Goal: Task Accomplishment & Management: Use online tool/utility

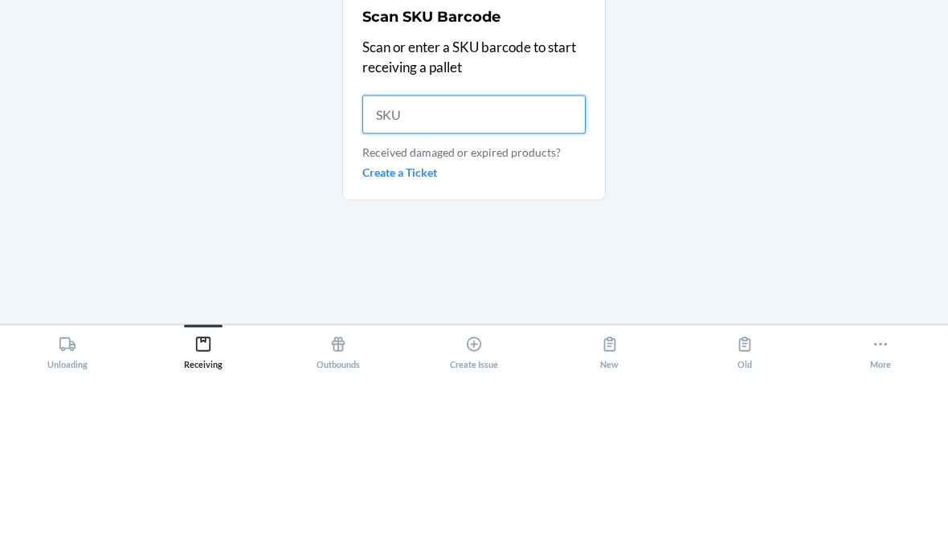
click at [530, 283] on input "text" at bounding box center [473, 302] width 223 height 39
type input "DAYN84T99YE"
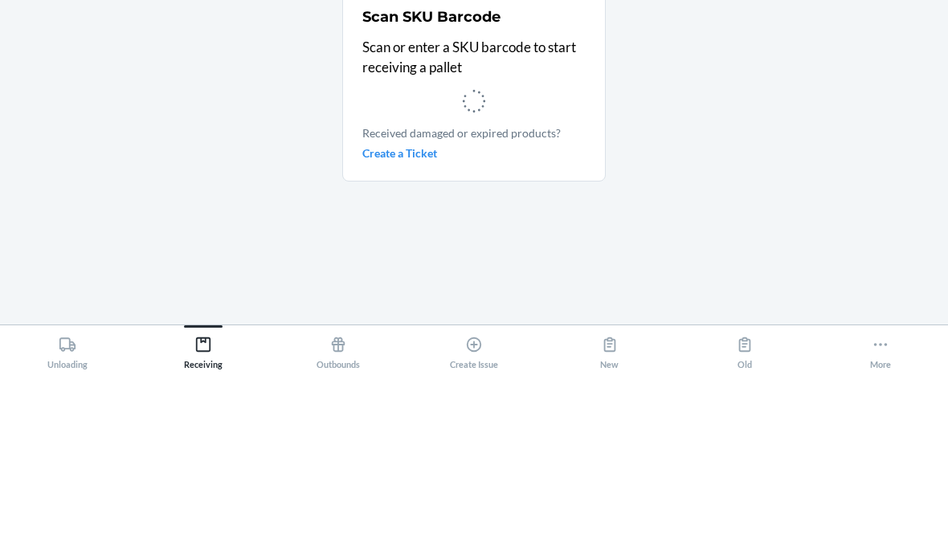
scroll to position [64, 0]
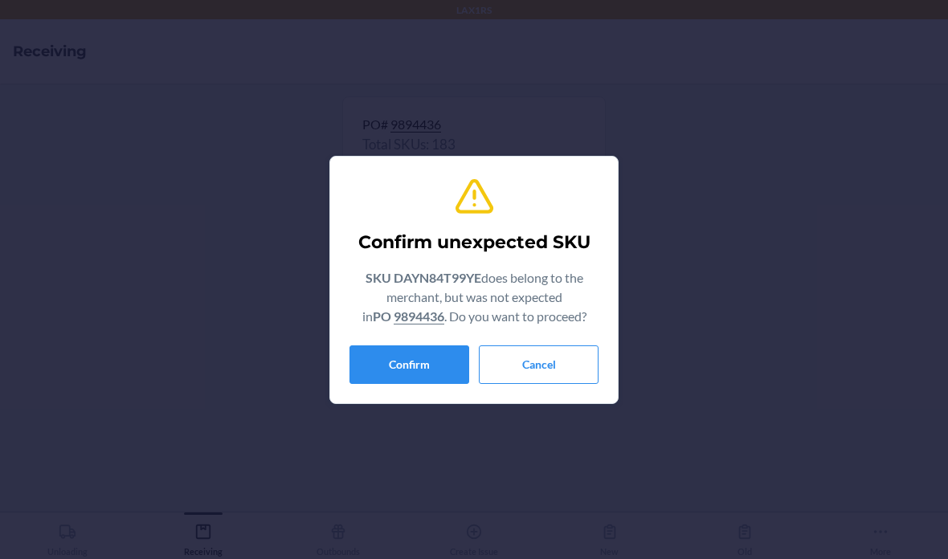
click at [422, 358] on button "Confirm" at bounding box center [410, 365] width 120 height 39
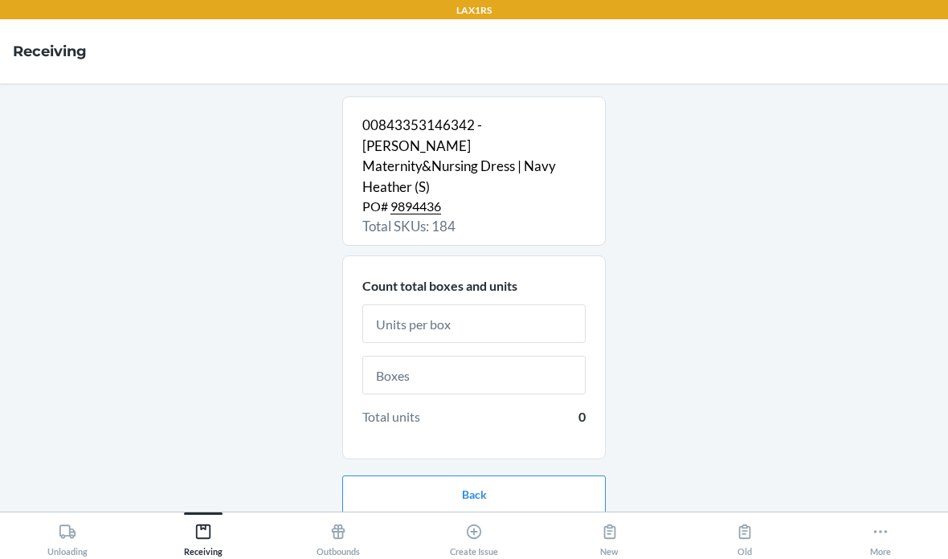
click at [535, 305] on input "text" at bounding box center [473, 324] width 223 height 39
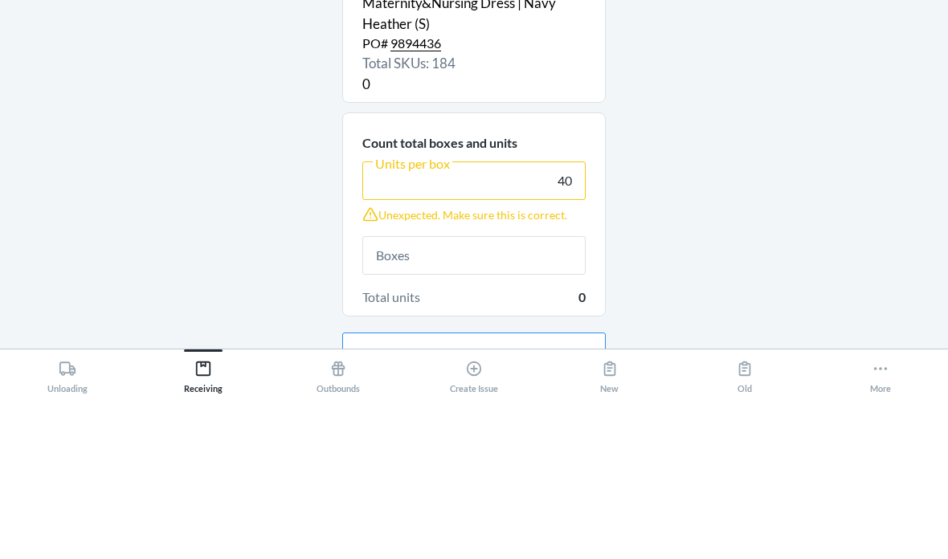
type input "40"
click at [572, 399] on input "text" at bounding box center [473, 418] width 223 height 39
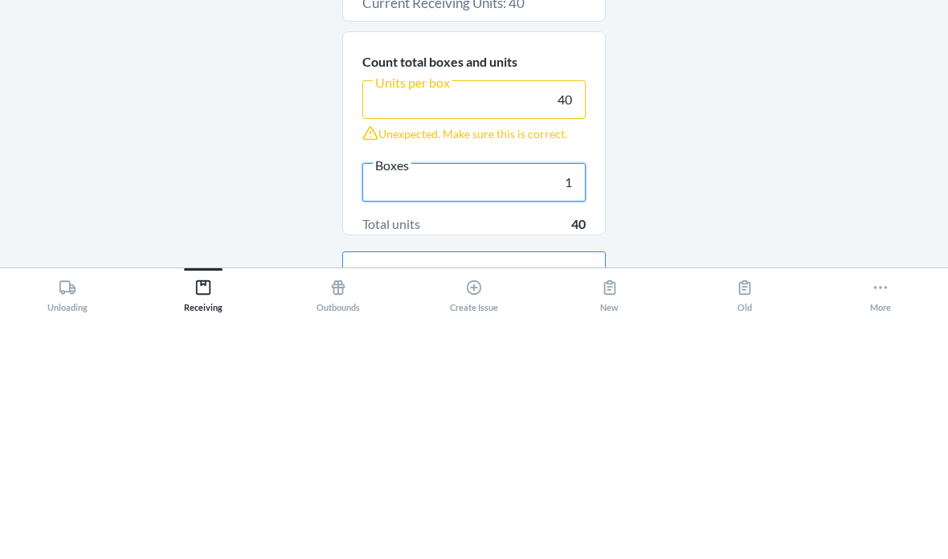
type input "1"
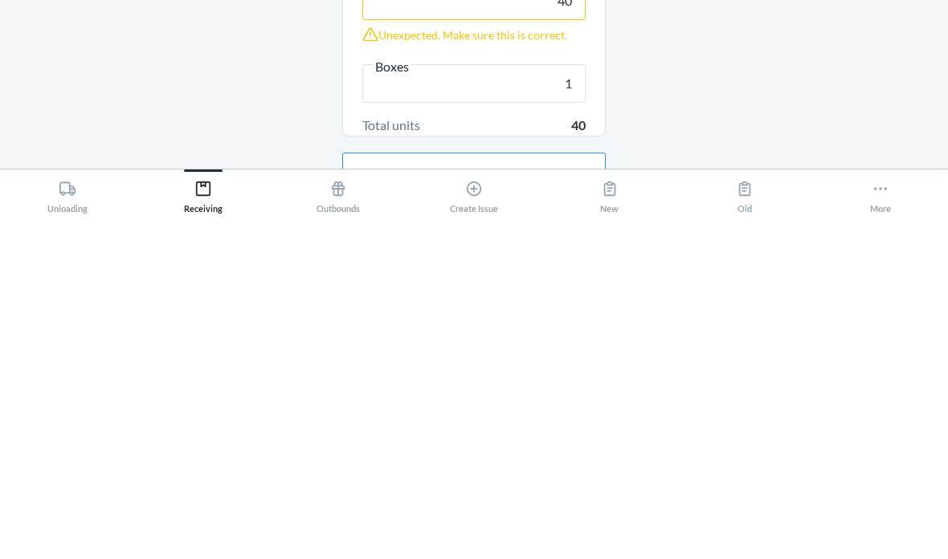
click at [583, 547] on button "Continue" at bounding box center [474, 566] width 264 height 39
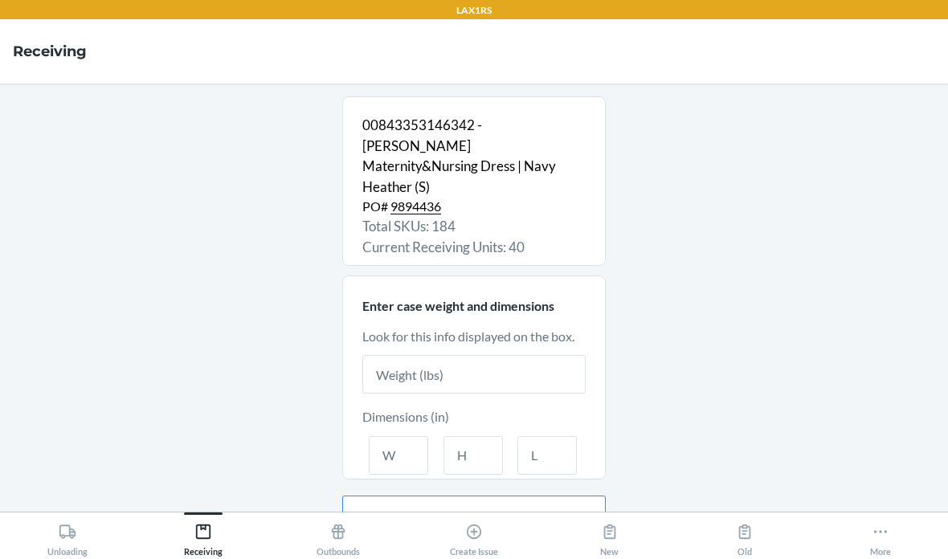
click at [555, 355] on input "text" at bounding box center [473, 374] width 223 height 39
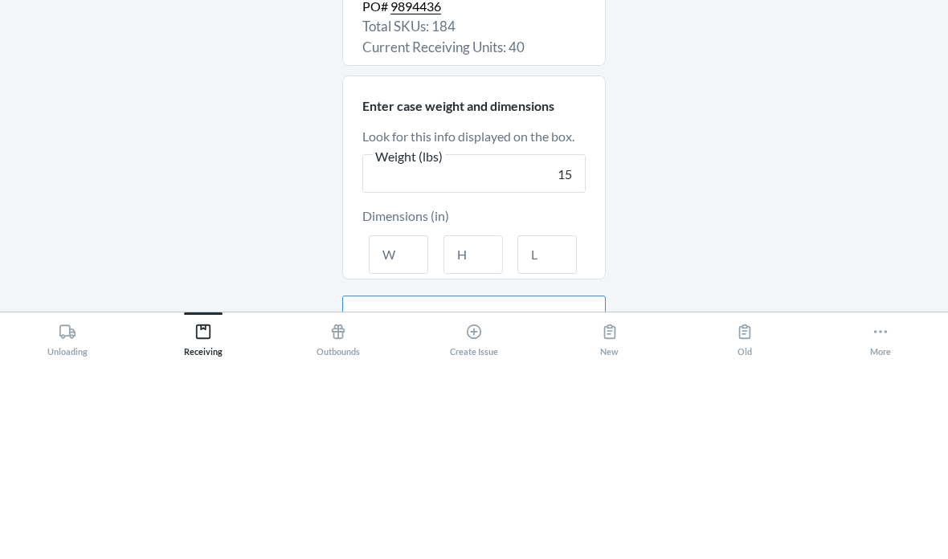
type input "15"
click at [759, 123] on div "00843353146342 - [PERSON_NAME] Maternity&Nursing Dress | Navy Heather (S) PO# 9…" at bounding box center [474, 297] width 923 height 403
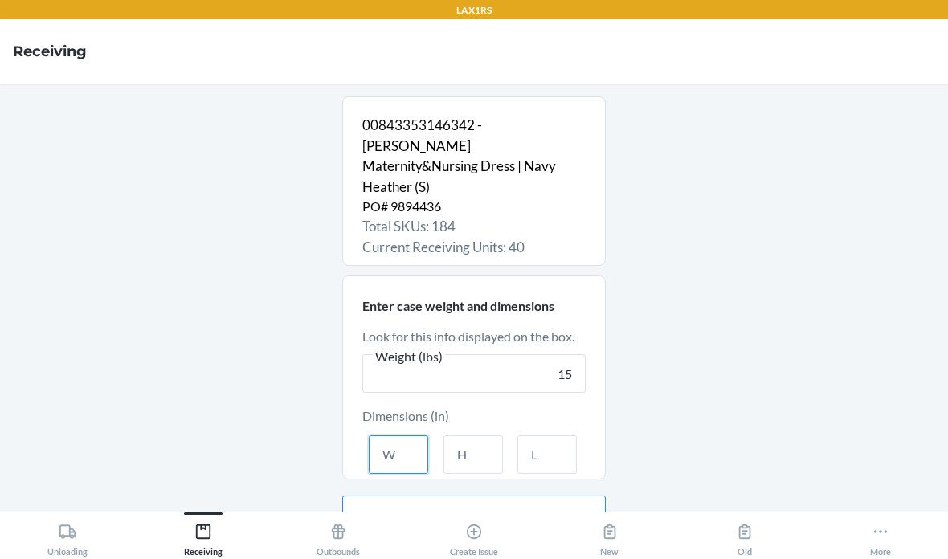
click at [402, 436] on input "text" at bounding box center [398, 455] width 59 height 39
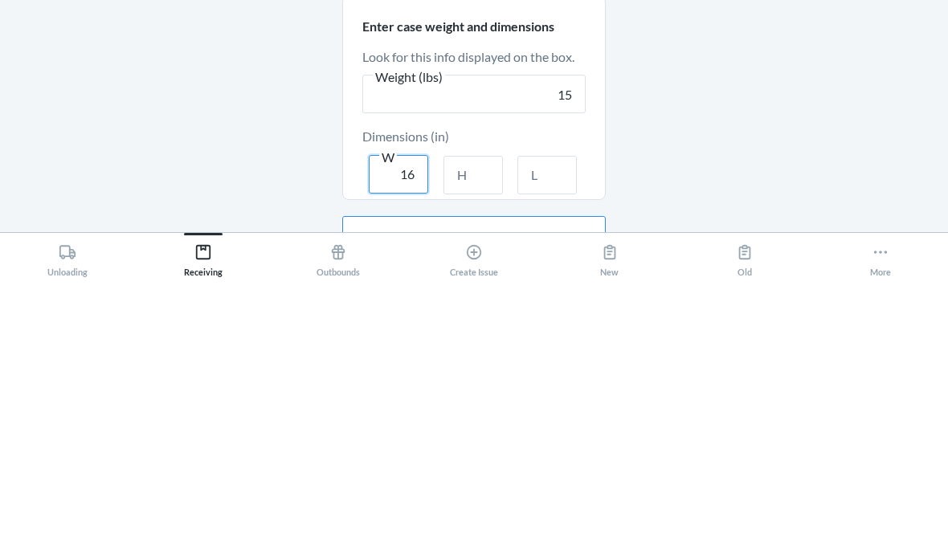
type input "16"
click at [484, 436] on input "text" at bounding box center [473, 455] width 59 height 39
type input "18"
click at [558, 436] on input "text" at bounding box center [547, 455] width 59 height 39
type input "30"
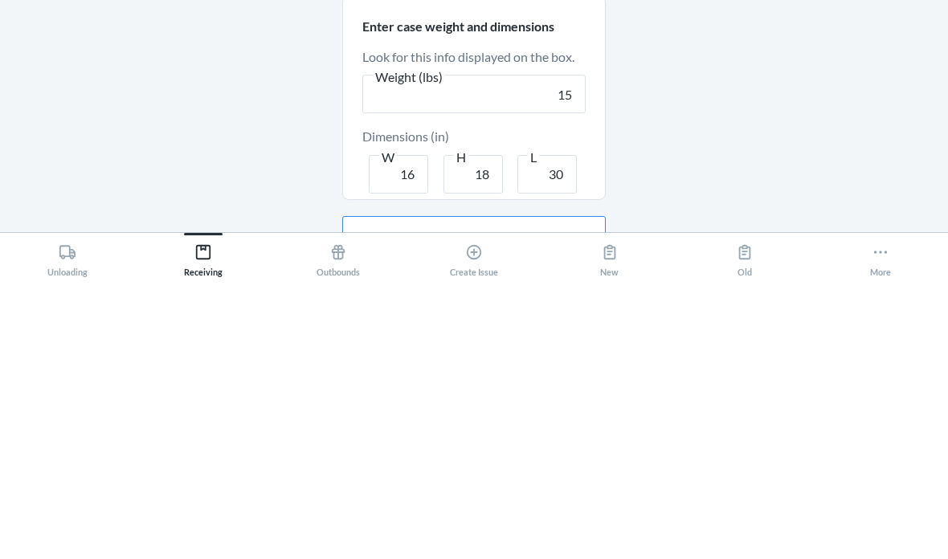
click at [766, 99] on div "00843353146342 - [PERSON_NAME] Maternity&Nursing Dress | Navy Heather (S) PO# 9…" at bounding box center [474, 297] width 923 height 403
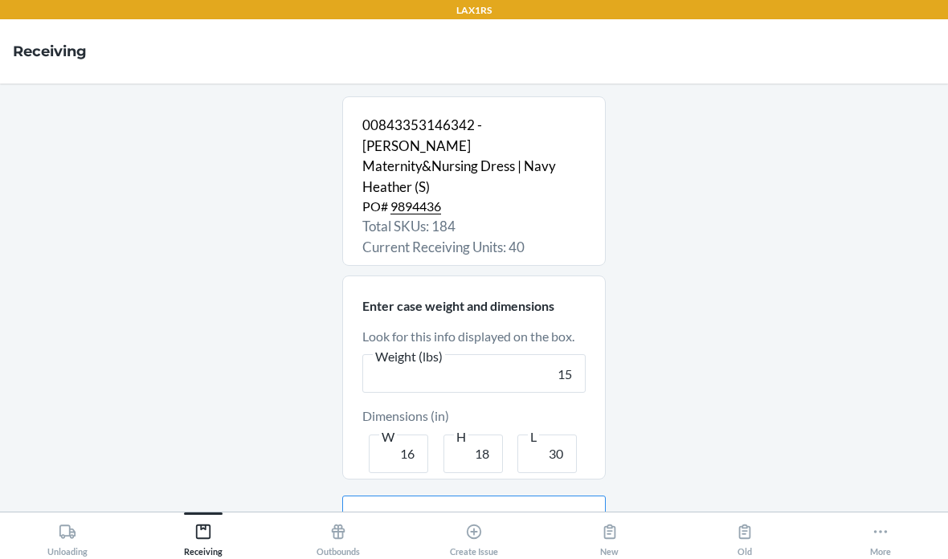
click at [452, 547] on button "Continue" at bounding box center [474, 566] width 264 height 39
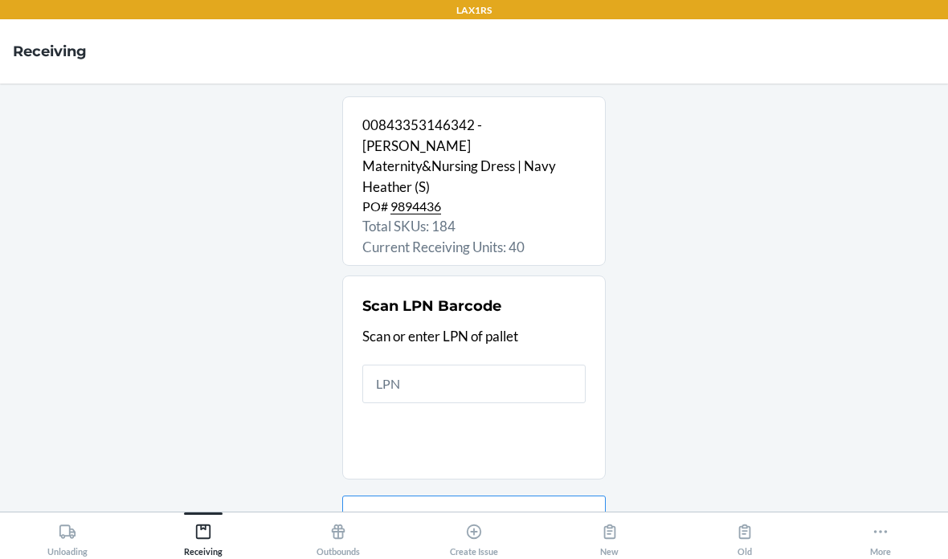
click at [486, 365] on input "text" at bounding box center [473, 384] width 223 height 39
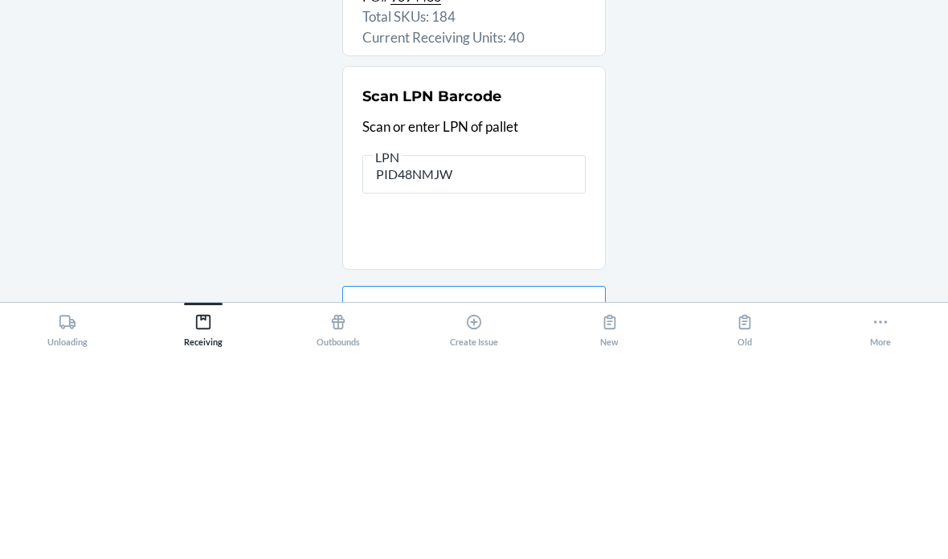
type input "PID48NMJW7"
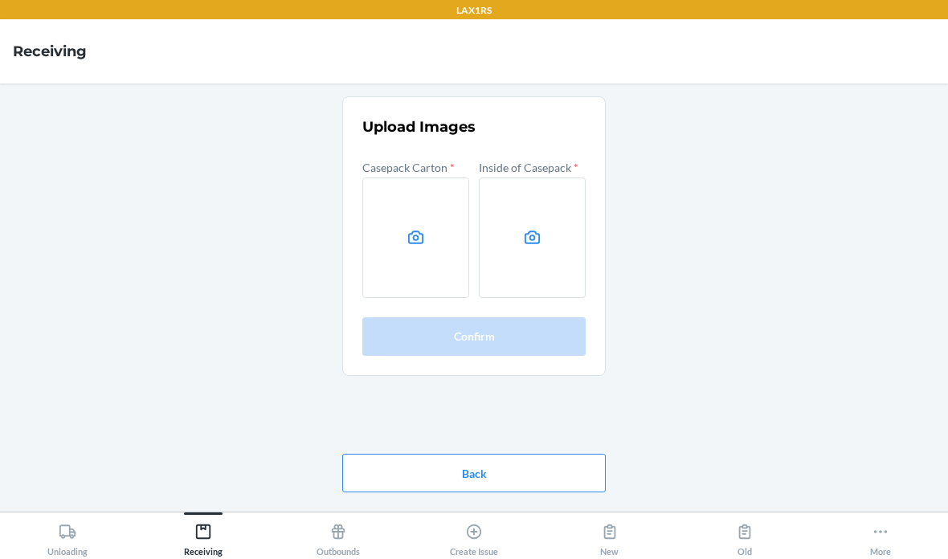
click at [424, 186] on label at bounding box center [415, 238] width 107 height 121
click at [0, 0] on input "file" at bounding box center [0, 0] width 0 height 0
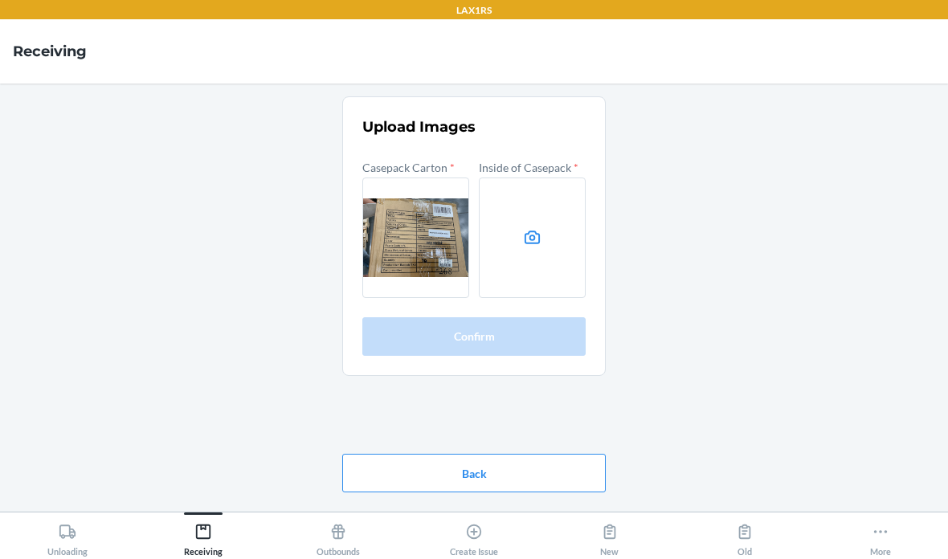
click at [543, 178] on label at bounding box center [532, 238] width 107 height 121
click at [0, 0] on input "file" at bounding box center [0, 0] width 0 height 0
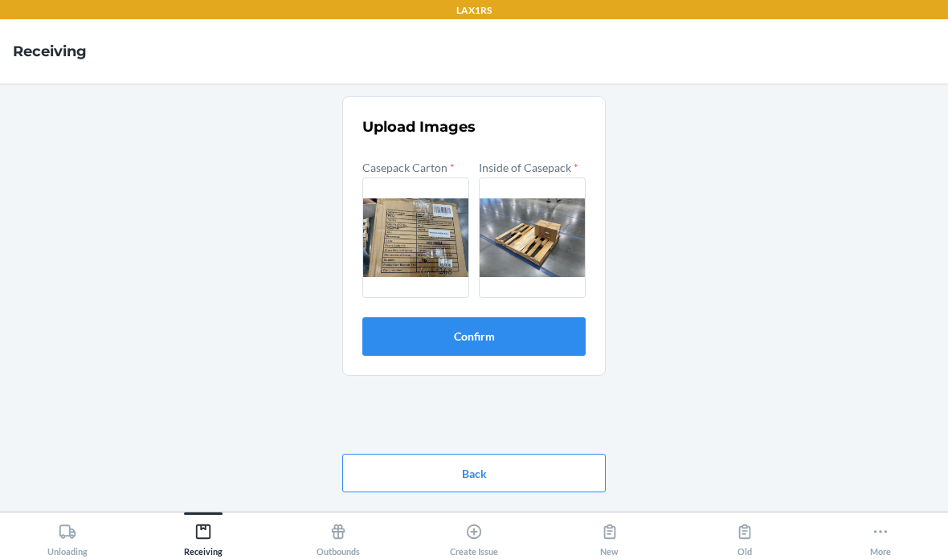
click at [528, 317] on button "Confirm" at bounding box center [473, 336] width 223 height 39
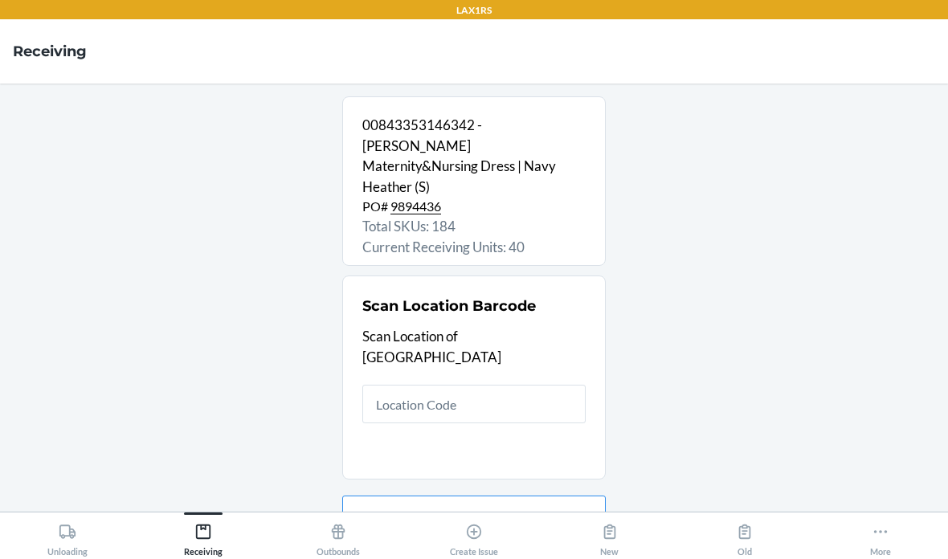
click at [534, 385] on input "text" at bounding box center [473, 404] width 223 height 39
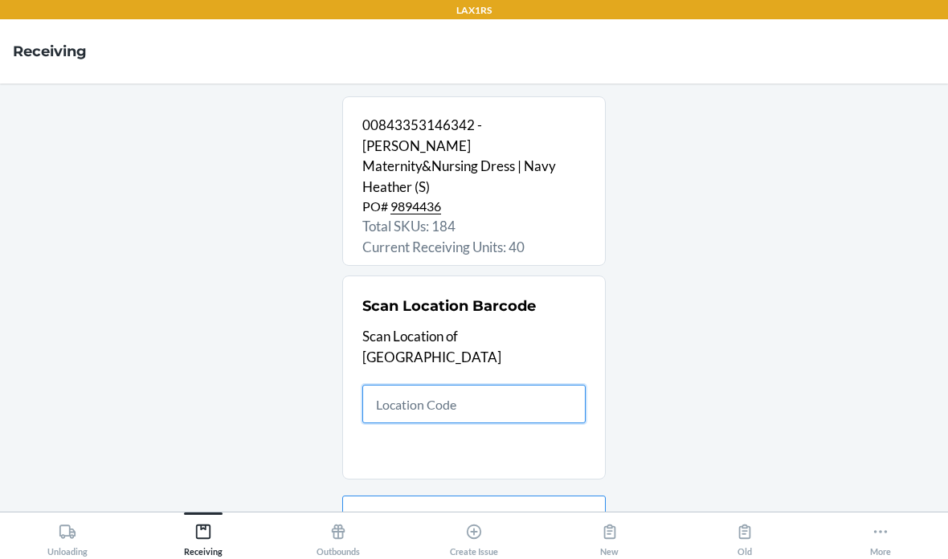
click at [460, 385] on input "text" at bounding box center [473, 404] width 223 height 39
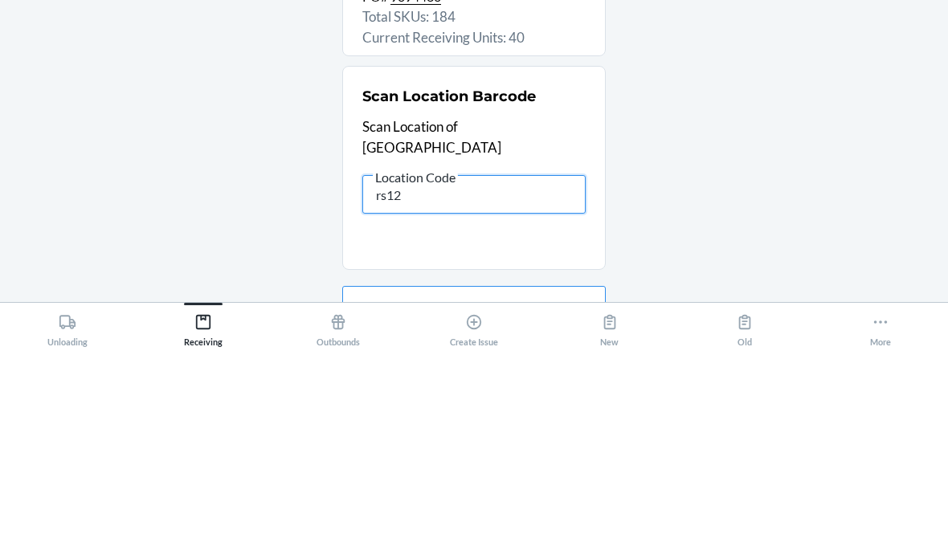
type input "rs120"
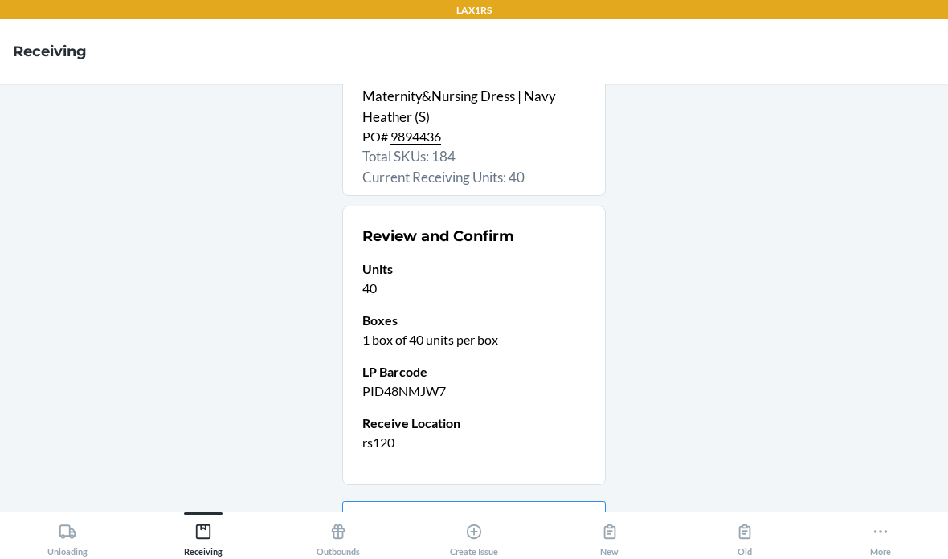
scroll to position [69, 0]
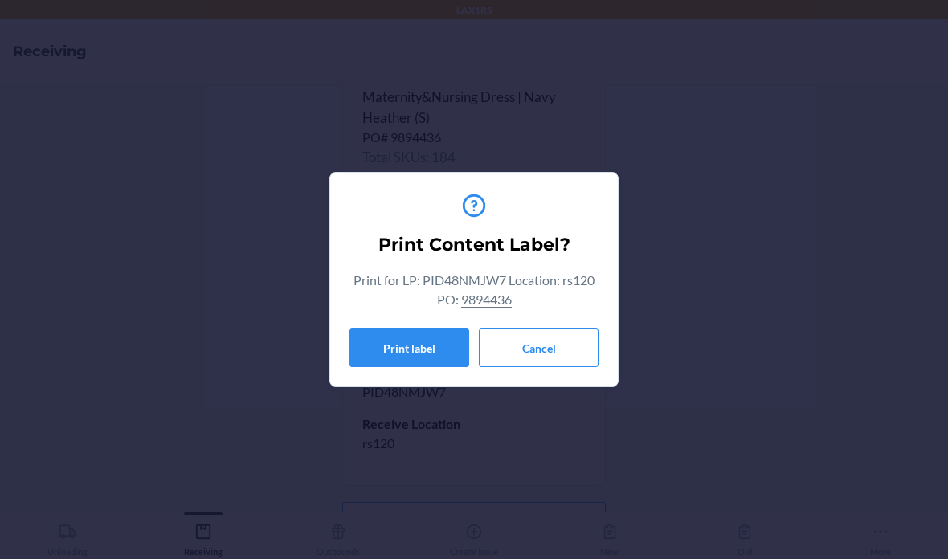
click at [555, 332] on button "Cancel" at bounding box center [539, 348] width 120 height 39
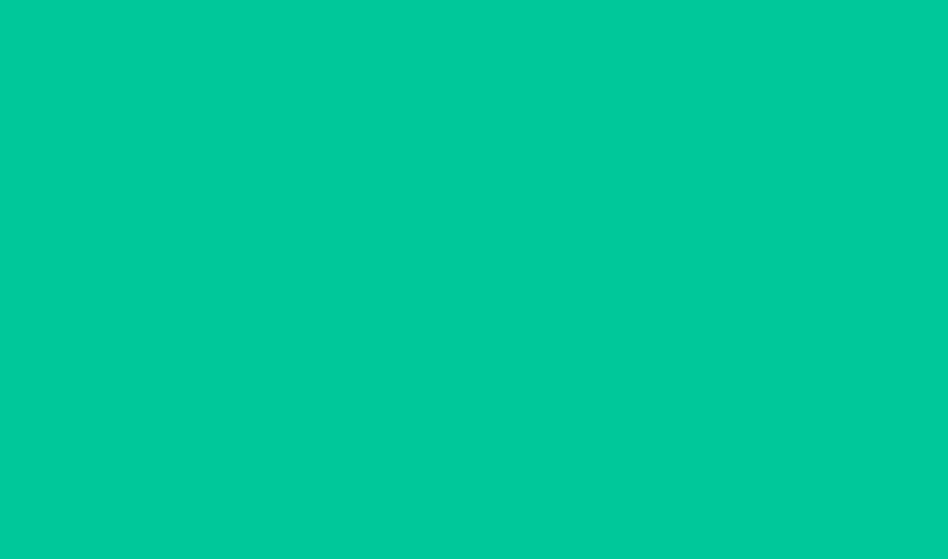
scroll to position [0, 0]
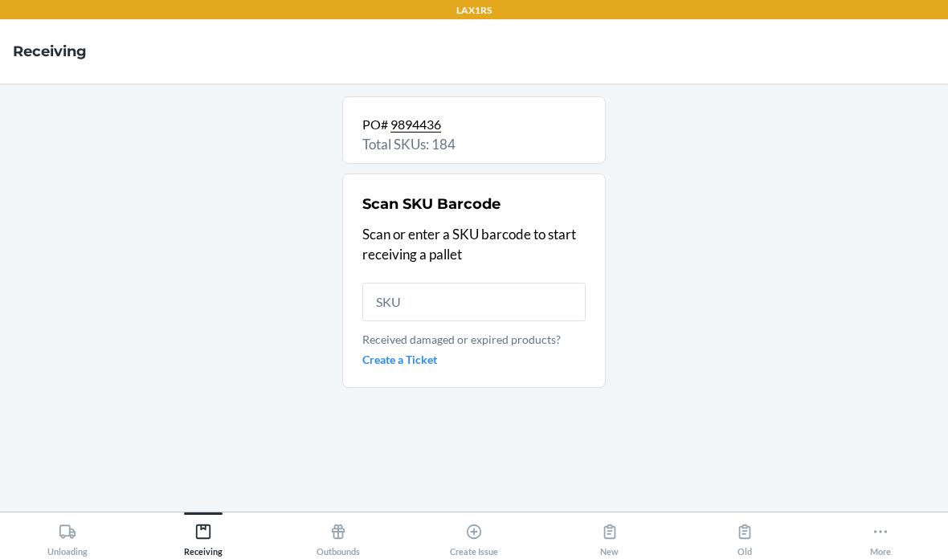
click at [526, 283] on input "text" at bounding box center [473, 302] width 223 height 39
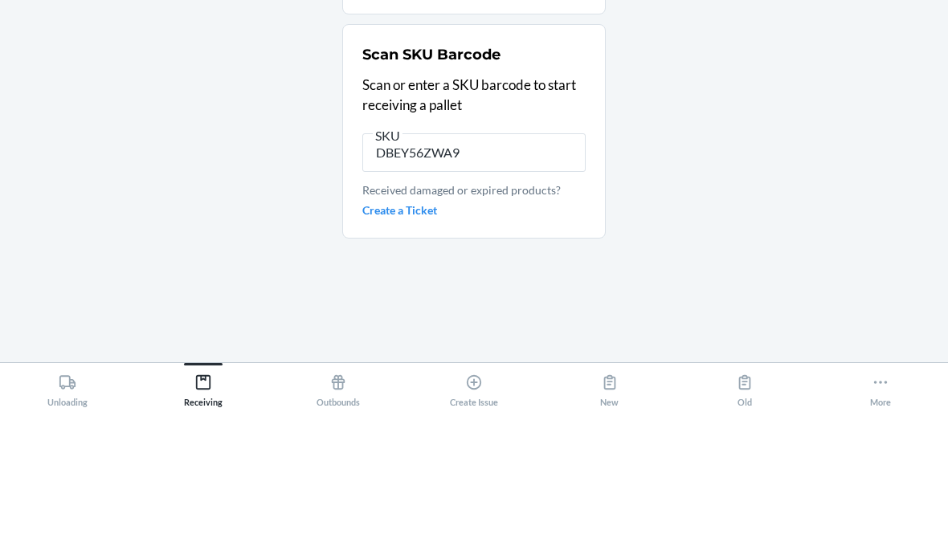
type input "DBEY56ZWA9Z"
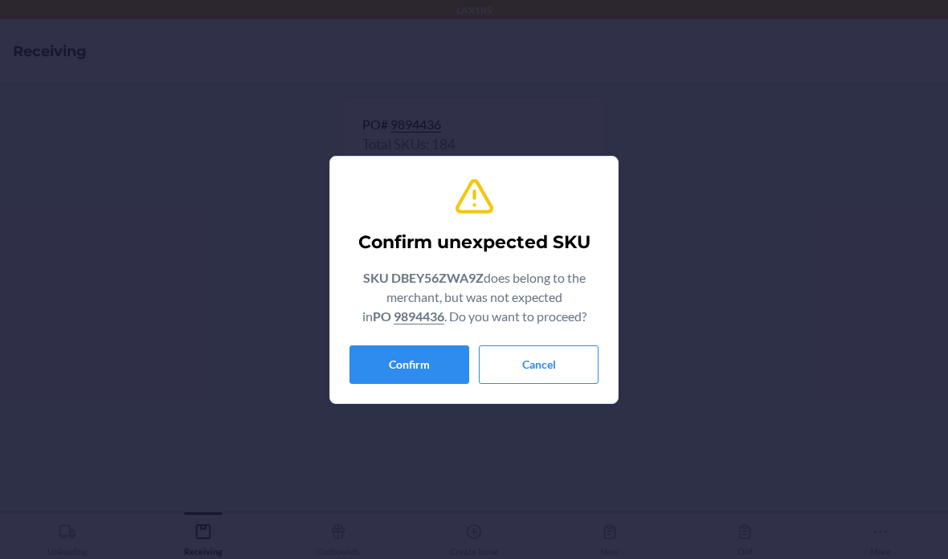
click at [427, 368] on button "Confirm" at bounding box center [410, 365] width 120 height 39
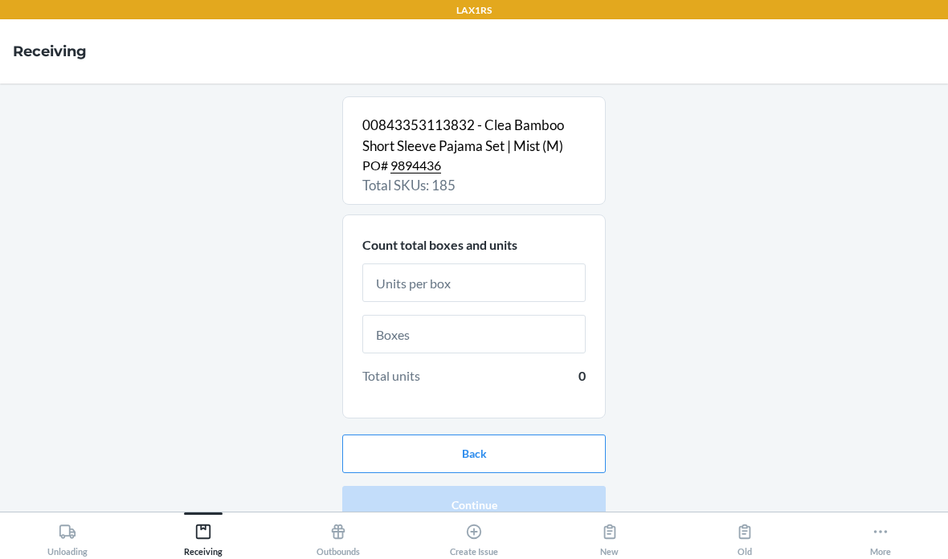
click at [506, 264] on input "text" at bounding box center [473, 283] width 223 height 39
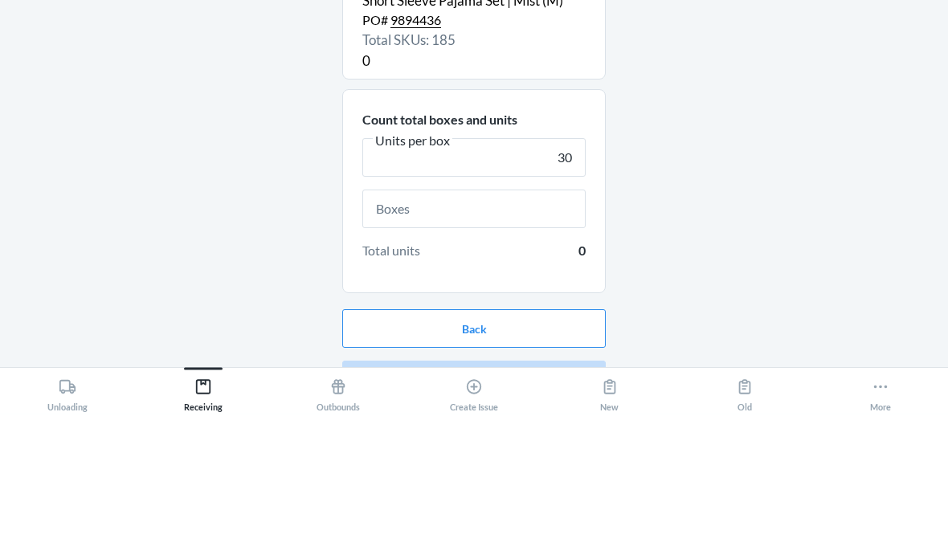
type input "30"
click at [570, 335] on input "text" at bounding box center [473, 354] width 223 height 39
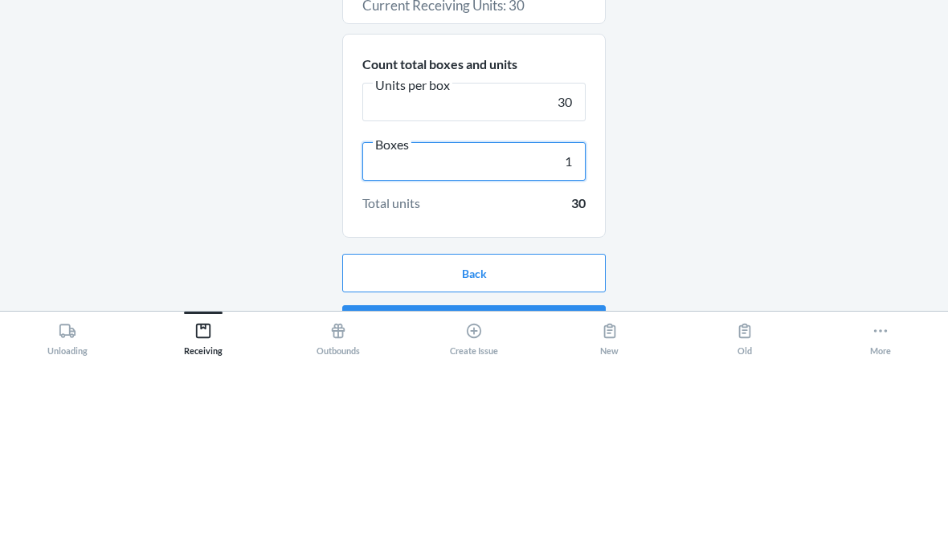
type input "1"
click at [663, 137] on div "00843353113832 - Clea Bamboo Short Sleeve Pajama Set | Mist (M) PO# 9894436 Tot…" at bounding box center [474, 297] width 923 height 403
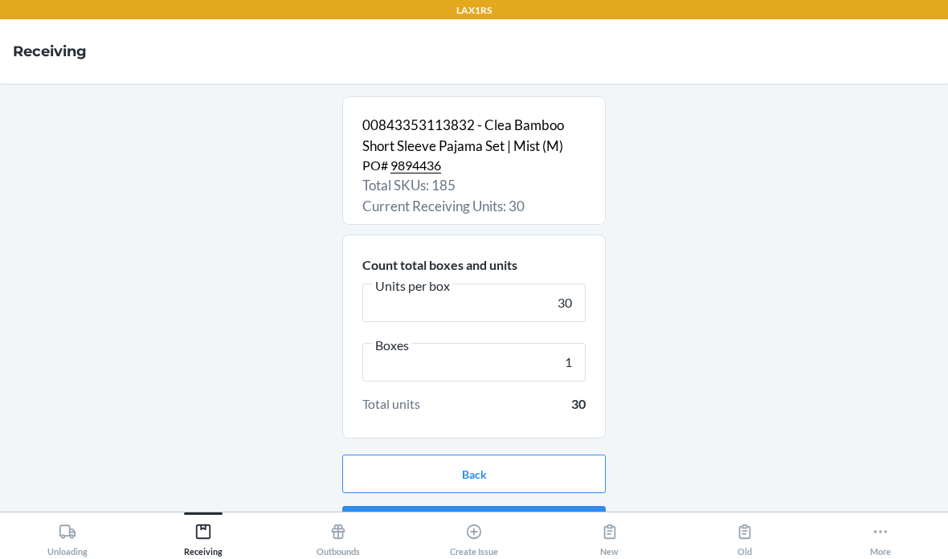
click at [516, 506] on button "Continue" at bounding box center [474, 525] width 264 height 39
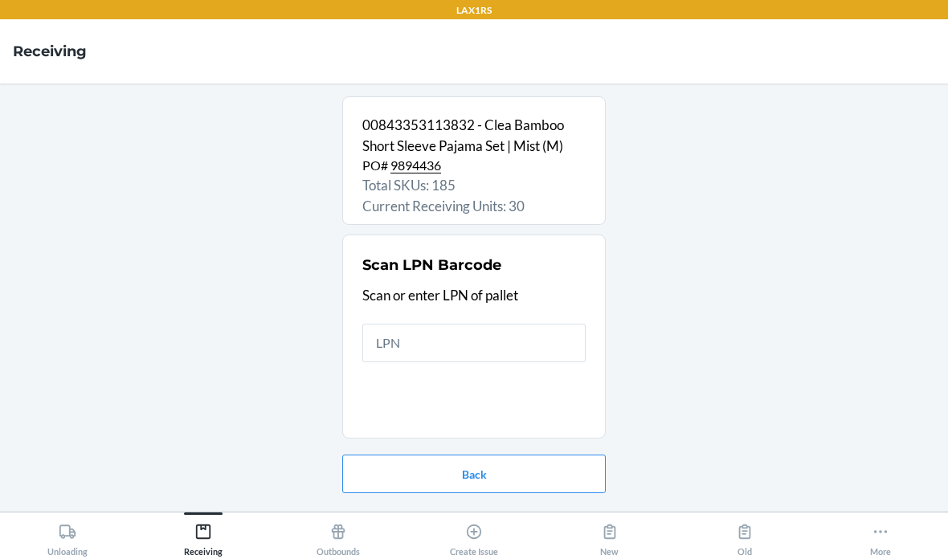
click at [558, 324] on input "text" at bounding box center [473, 343] width 223 height 39
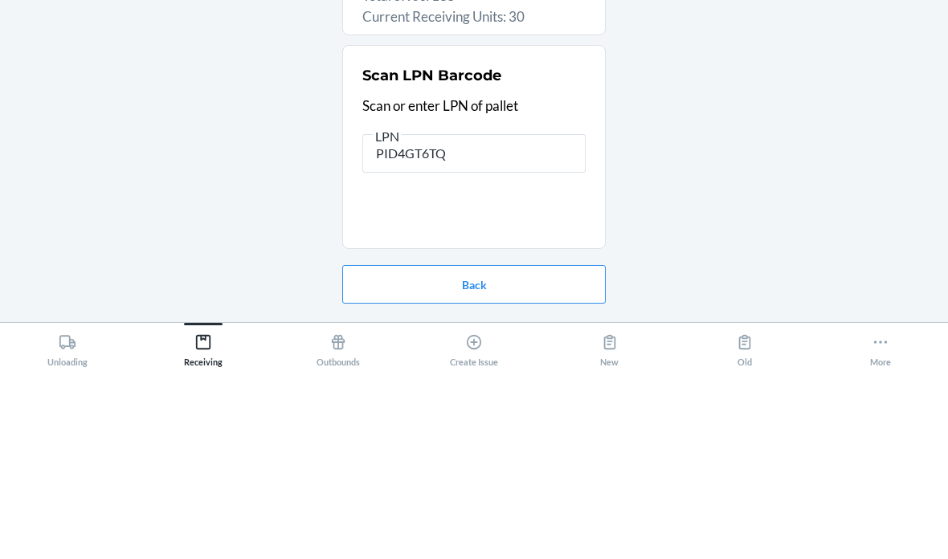
type input "PID4GT6TQ4"
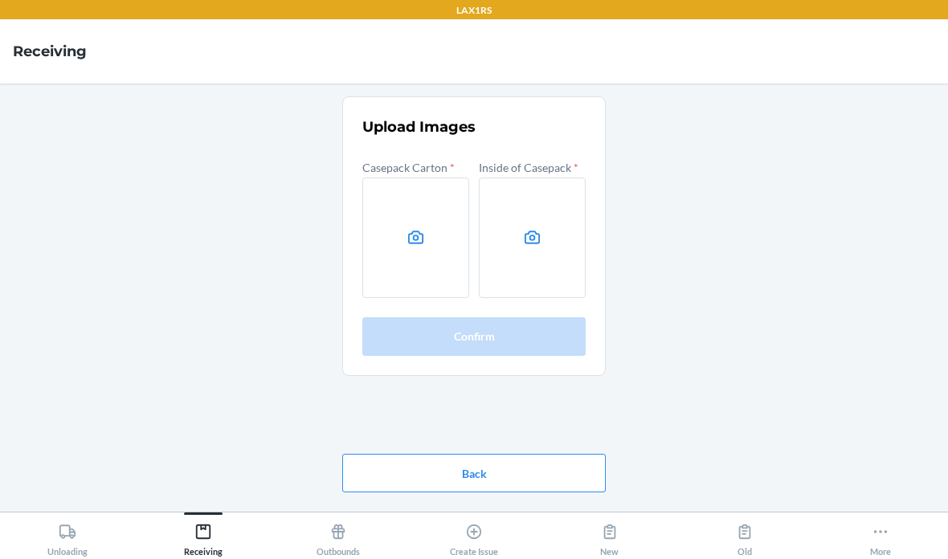
click at [426, 185] on label at bounding box center [415, 238] width 107 height 121
click at [0, 0] on input "file" at bounding box center [0, 0] width 0 height 0
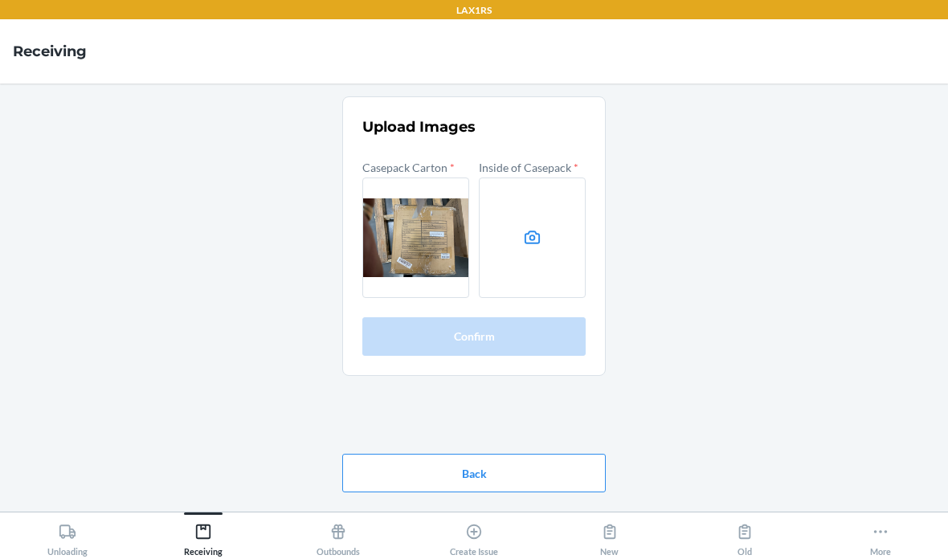
click at [545, 189] on label at bounding box center [532, 238] width 107 height 121
click at [0, 0] on input "file" at bounding box center [0, 0] width 0 height 0
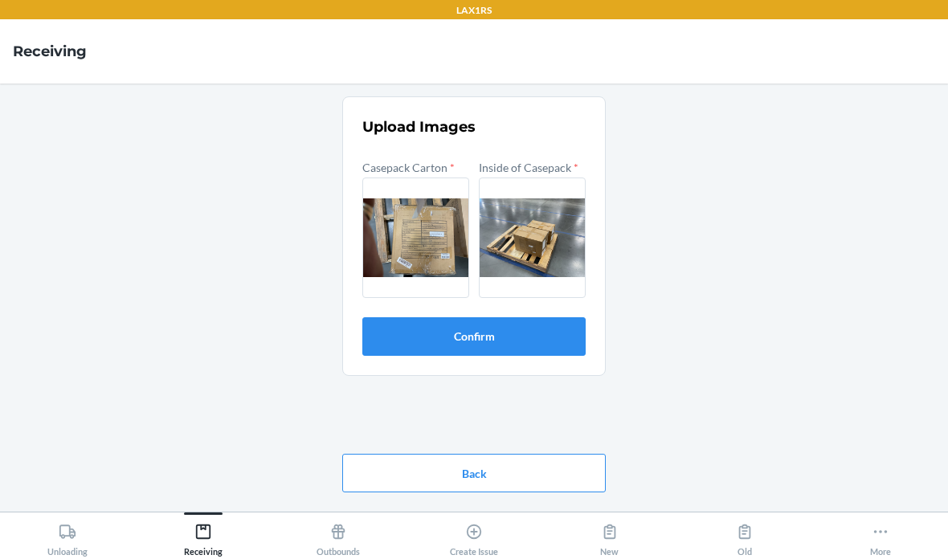
click at [518, 317] on button "Confirm" at bounding box center [473, 336] width 223 height 39
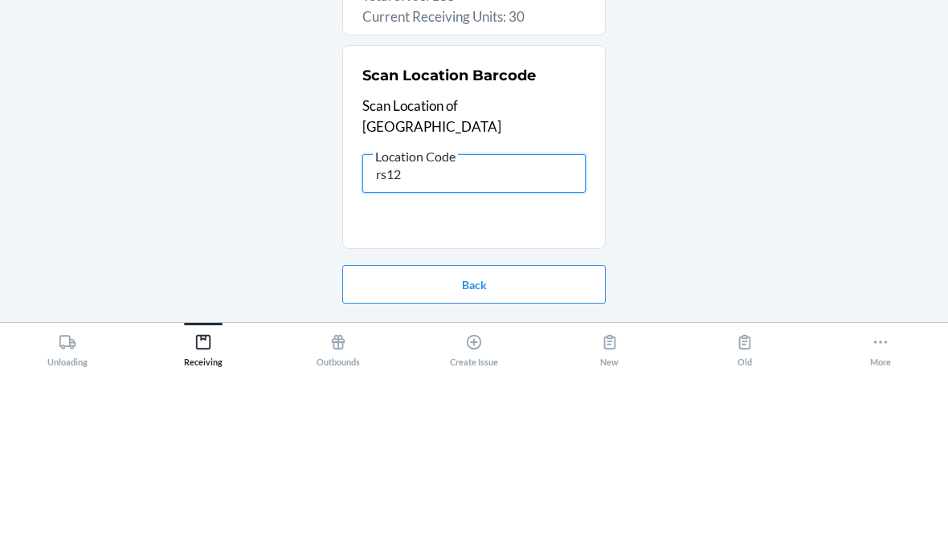
type input "rs120"
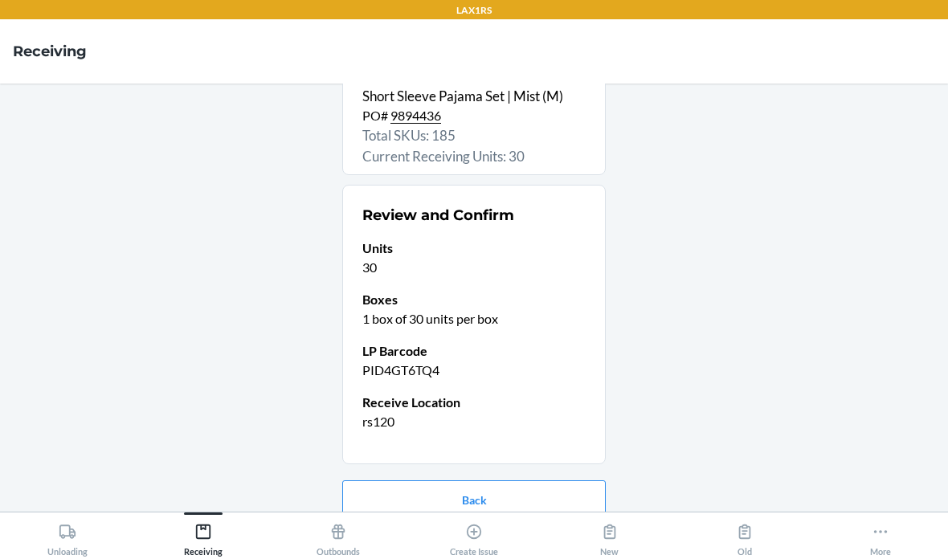
scroll to position [49, 0]
click at [532, 533] on button "Confirm receive" at bounding box center [474, 552] width 264 height 39
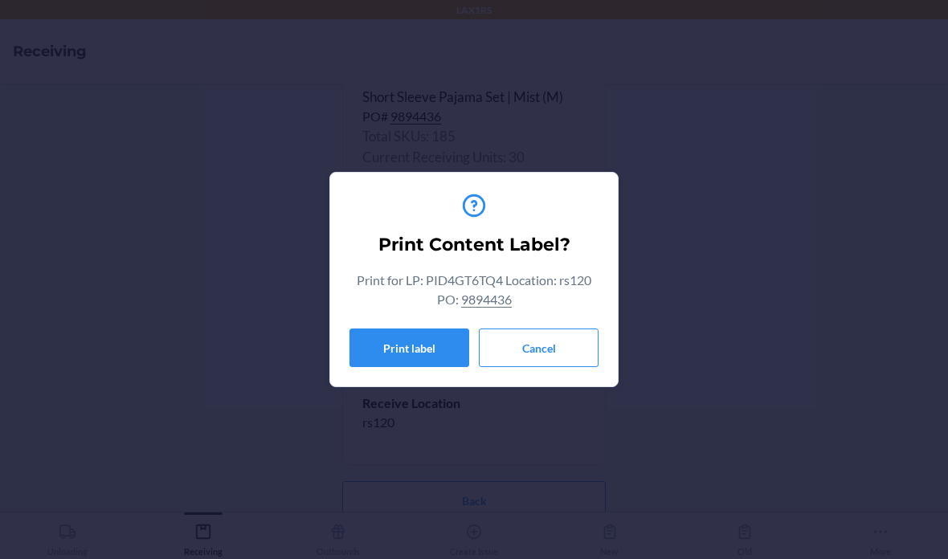
click at [551, 354] on button "Cancel" at bounding box center [539, 348] width 120 height 39
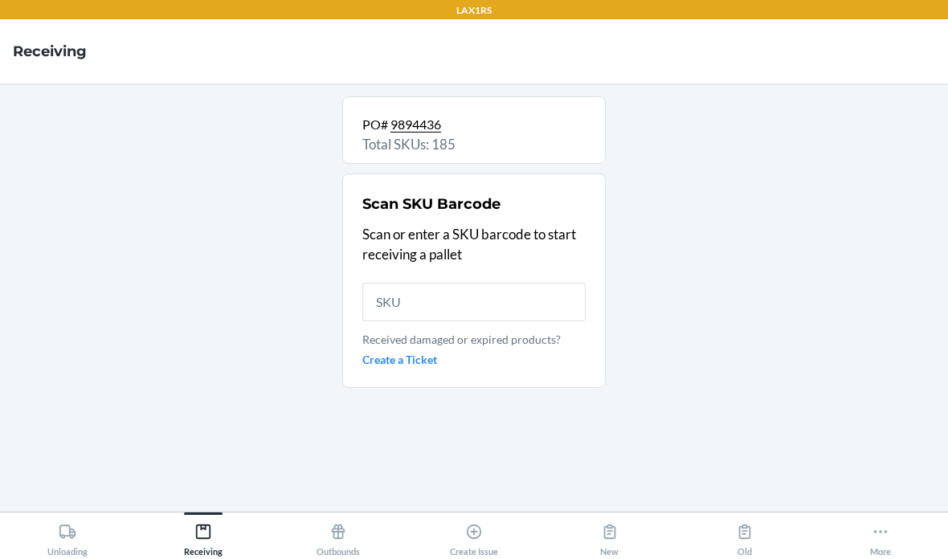
click at [59, 536] on icon at bounding box center [68, 532] width 18 height 18
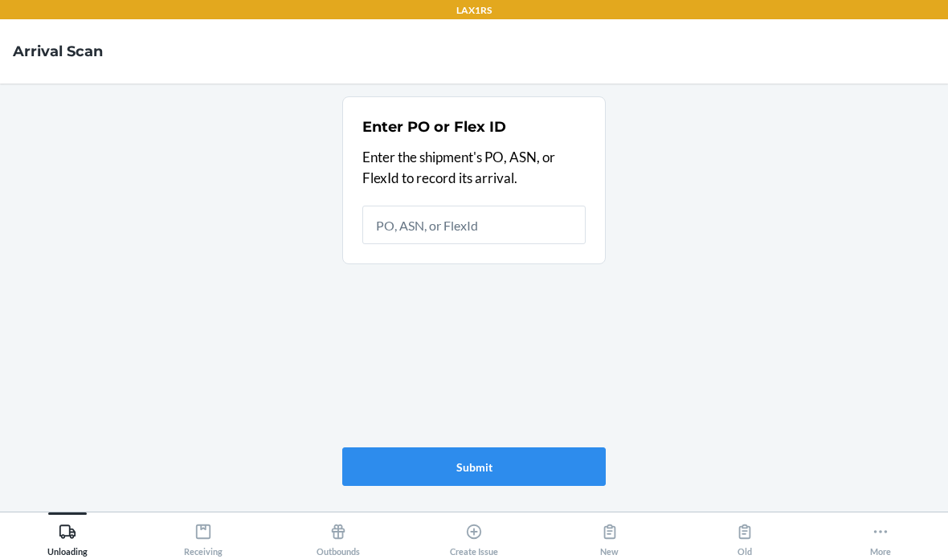
click at [203, 536] on icon at bounding box center [204, 532] width 18 height 18
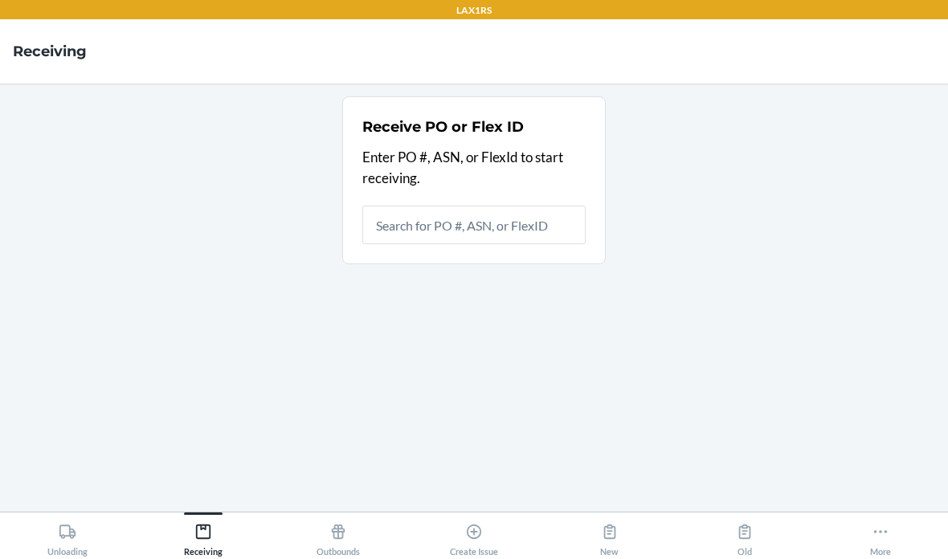
click at [472, 206] on input "text" at bounding box center [473, 225] width 223 height 39
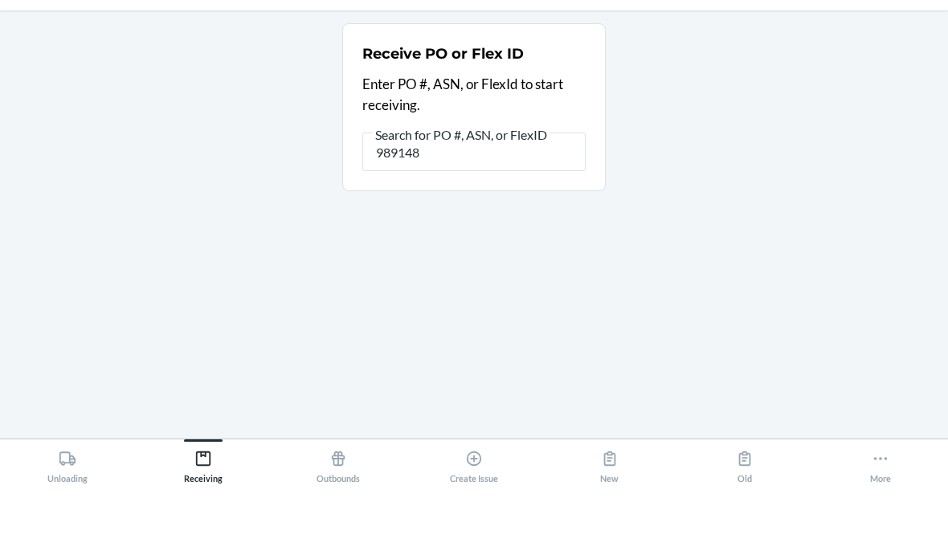
type input "9891487"
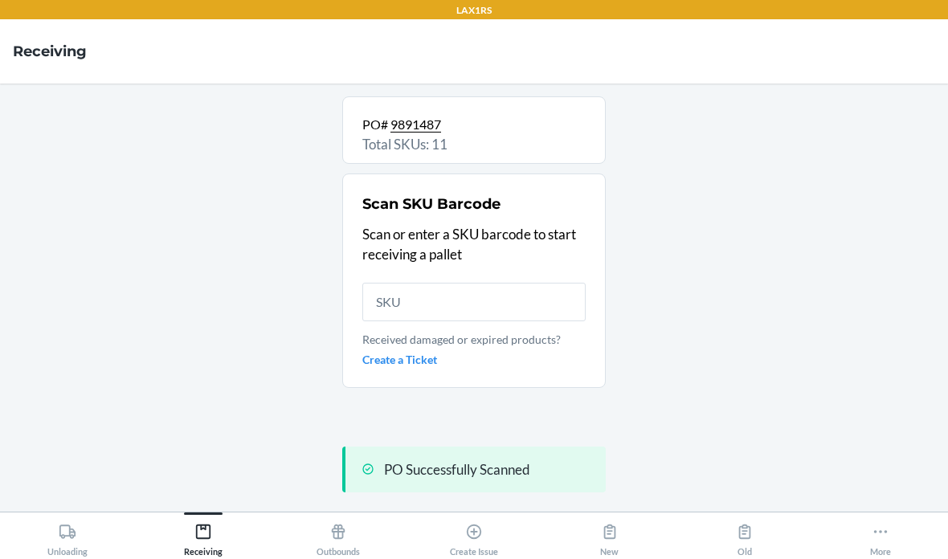
click at [452, 283] on input "text" at bounding box center [473, 302] width 223 height 39
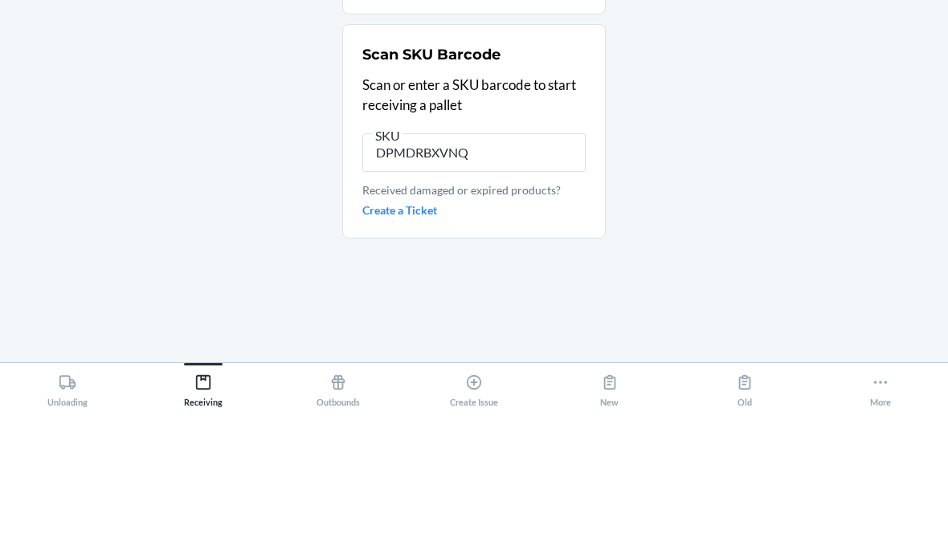
type input "DPMDRBXVNQ6"
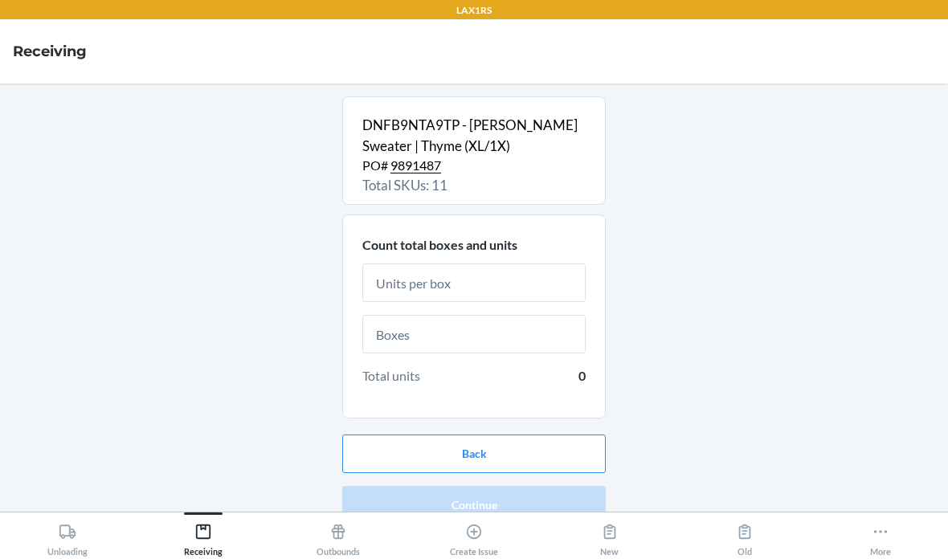
click at [506, 264] on input "text" at bounding box center [473, 283] width 223 height 39
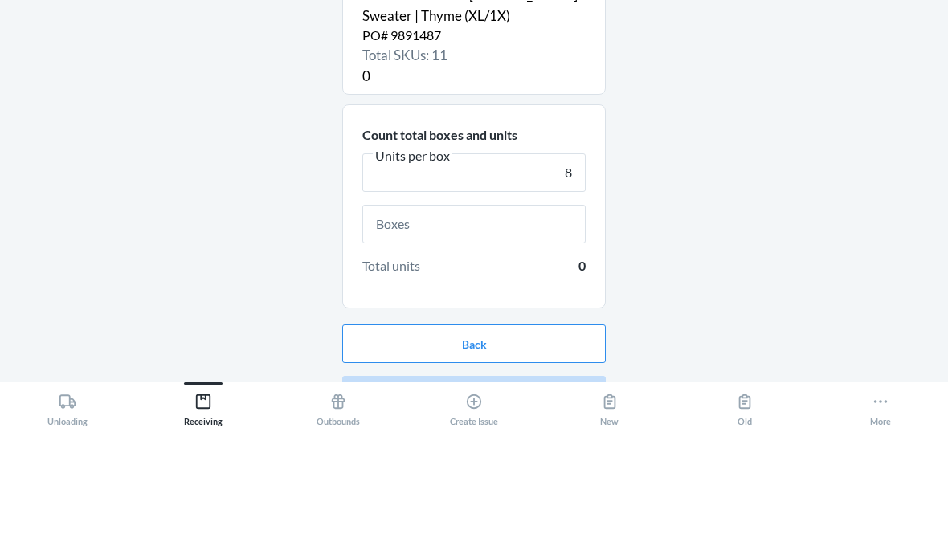
type input "8"
click at [526, 335] on input "text" at bounding box center [473, 354] width 223 height 39
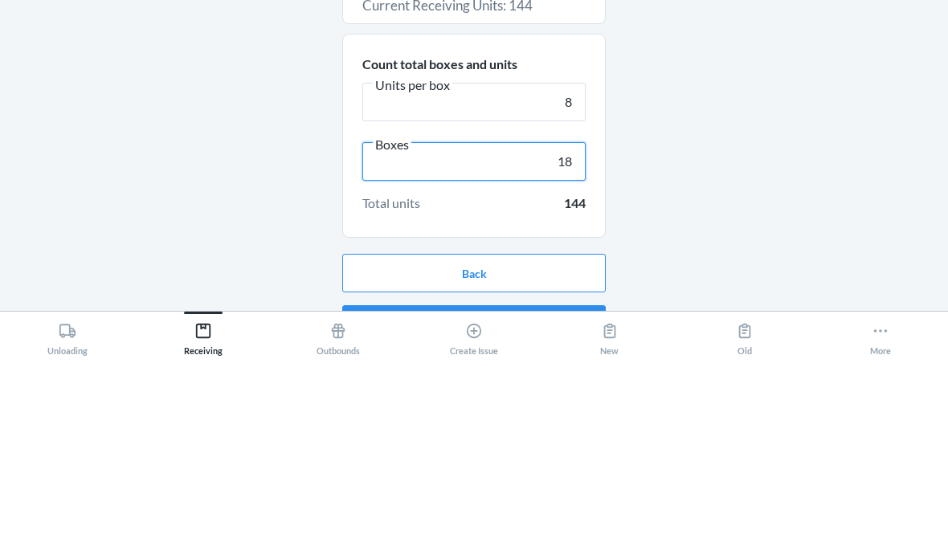
type input "18"
click at [701, 130] on div "DNFB9NTA9TP - [PERSON_NAME] Sweater | Thyme (XL/1X) PO# 9891487 Total SKUs: 11 …" at bounding box center [474, 297] width 923 height 403
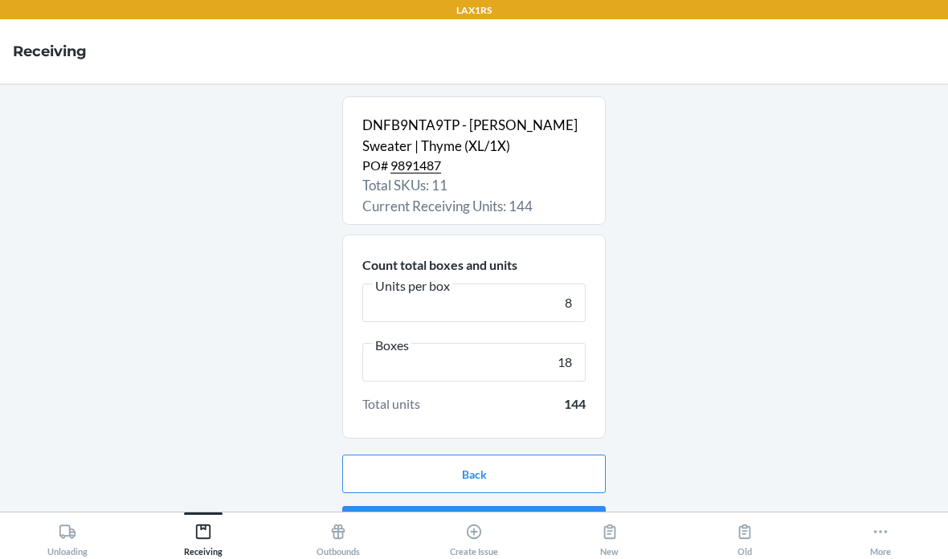
click at [392, 506] on button "Continue" at bounding box center [474, 525] width 264 height 39
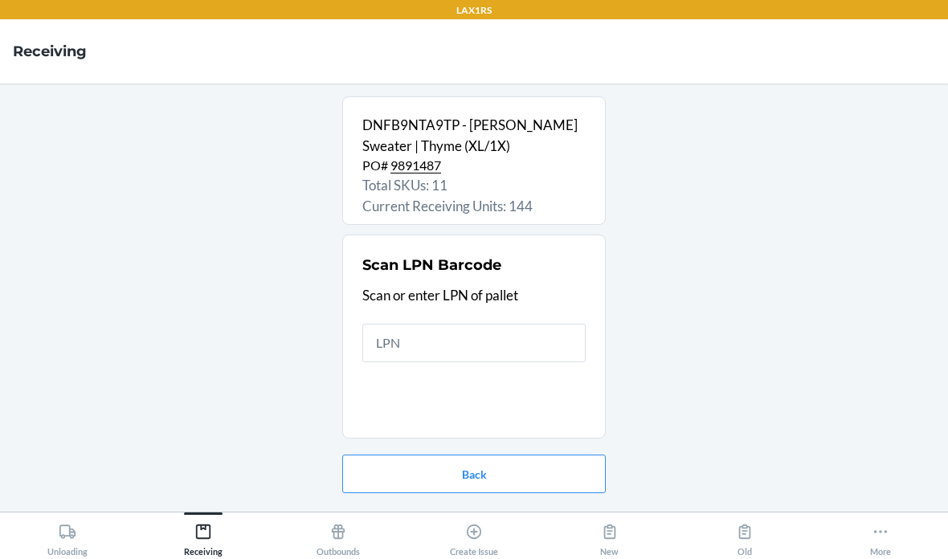
click at [432, 324] on input "text" at bounding box center [473, 343] width 223 height 39
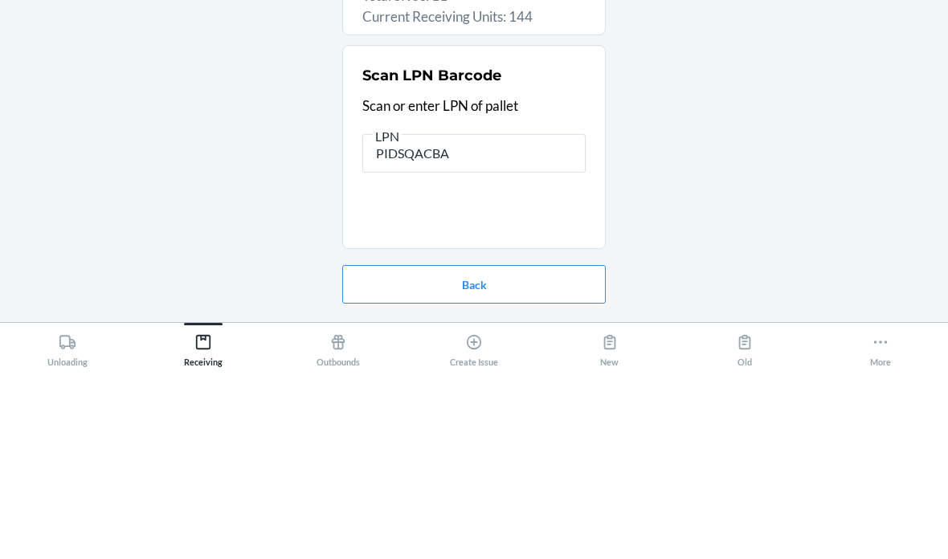
type input "PIDSQACBAH"
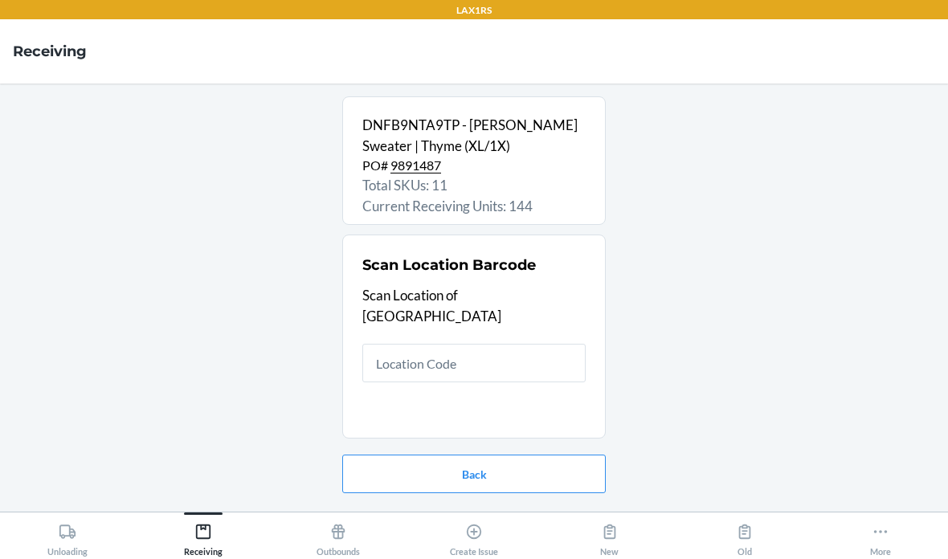
click at [468, 344] on input "text" at bounding box center [473, 363] width 223 height 39
click at [423, 344] on input "text" at bounding box center [473, 363] width 223 height 39
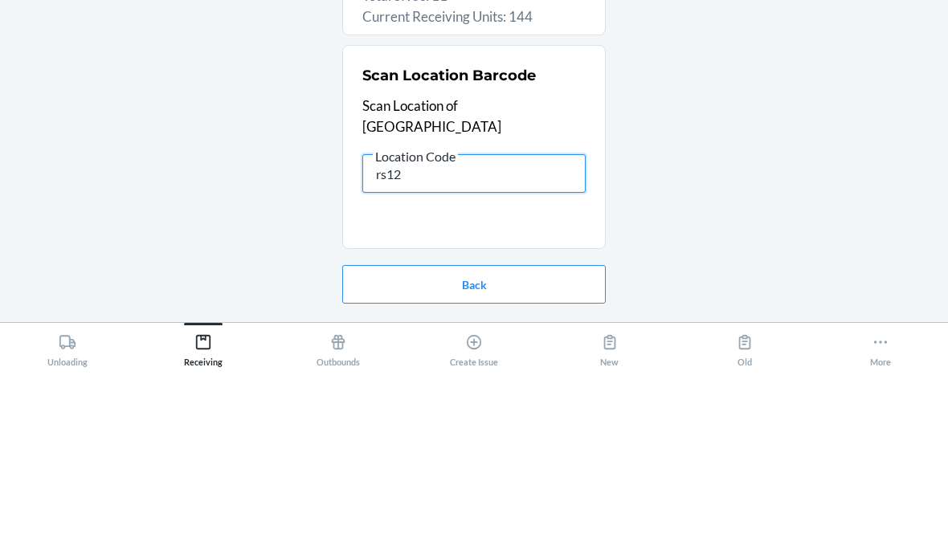
type input "rs120"
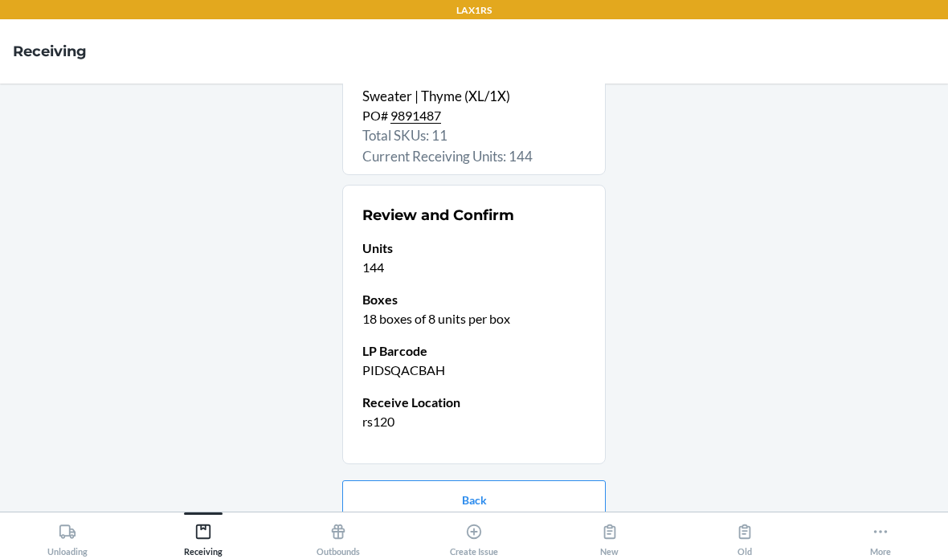
scroll to position [49, 0]
click at [433, 533] on button "Confirm receive" at bounding box center [474, 552] width 264 height 39
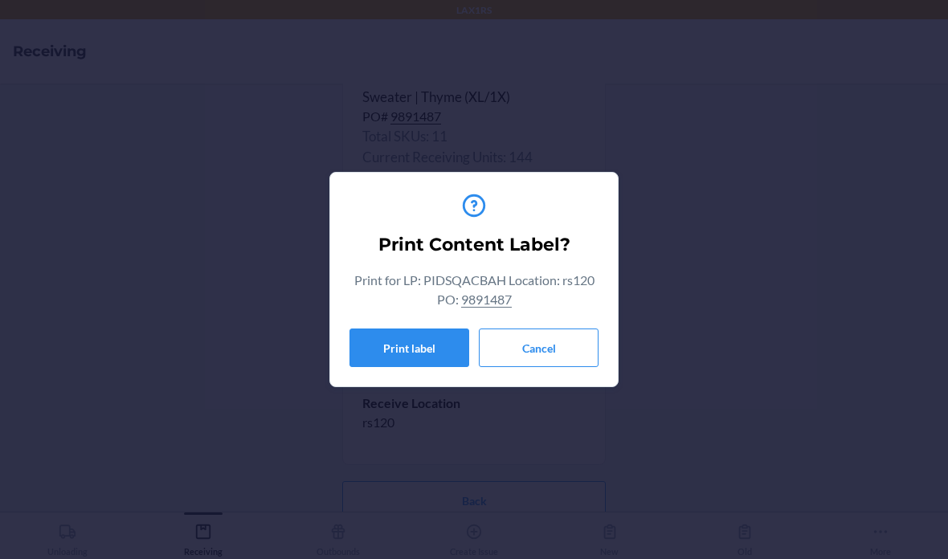
click at [538, 348] on button "Cancel" at bounding box center [539, 348] width 120 height 39
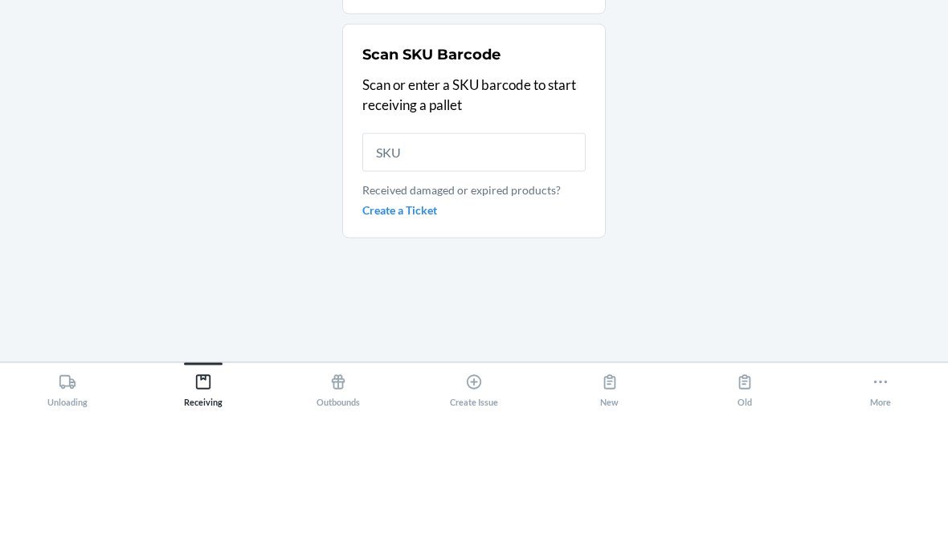
click at [271, 99] on div "PO# 9891487 Total SKUs: 11 Scan SKU Barcode Scan or enter a SKU barcode to star…" at bounding box center [474, 297] width 923 height 403
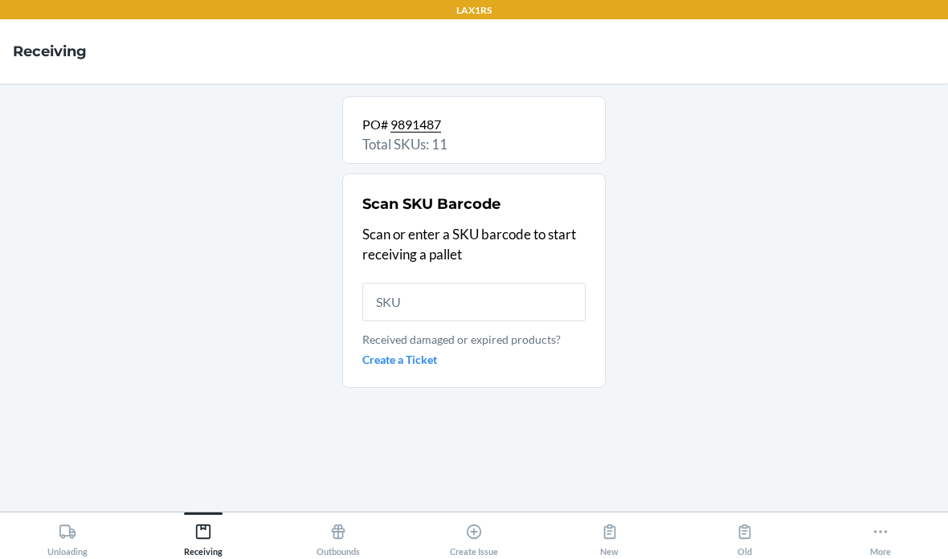
click at [72, 541] on div "Unloading" at bounding box center [67, 537] width 40 height 40
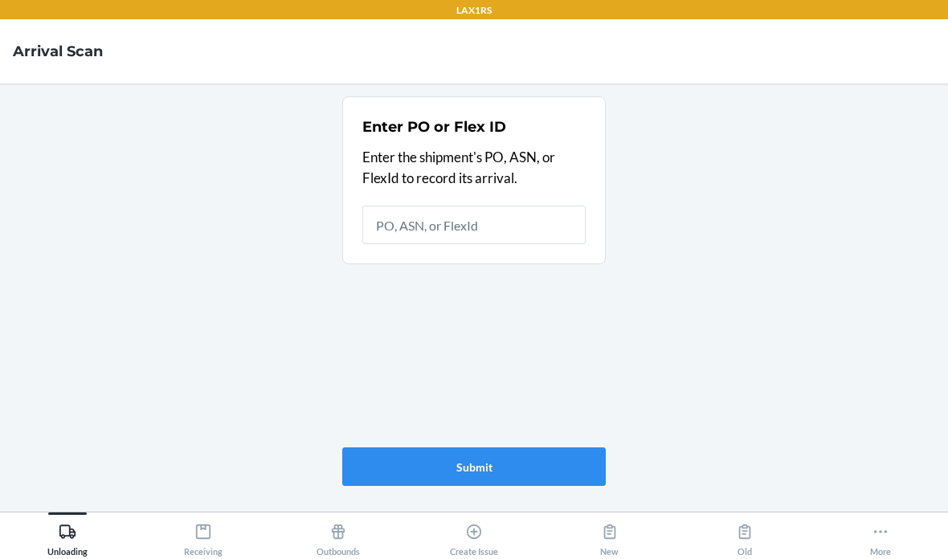
click at [195, 530] on icon at bounding box center [204, 532] width 18 height 18
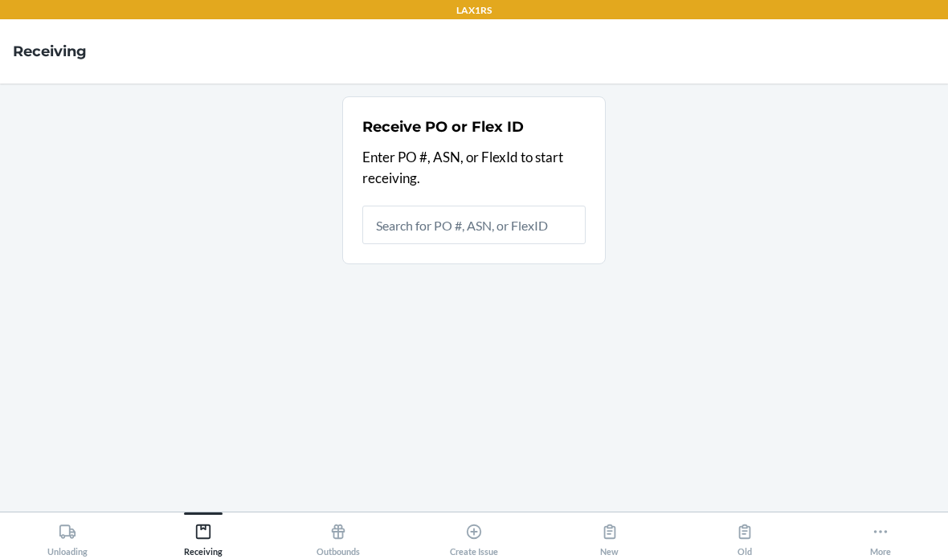
click at [494, 206] on input "text" at bounding box center [473, 225] width 223 height 39
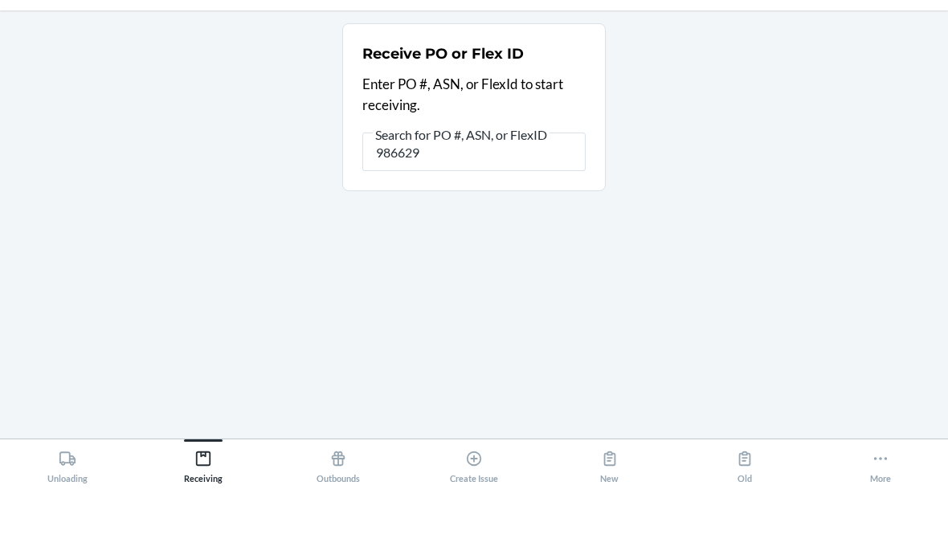
type input "9866297"
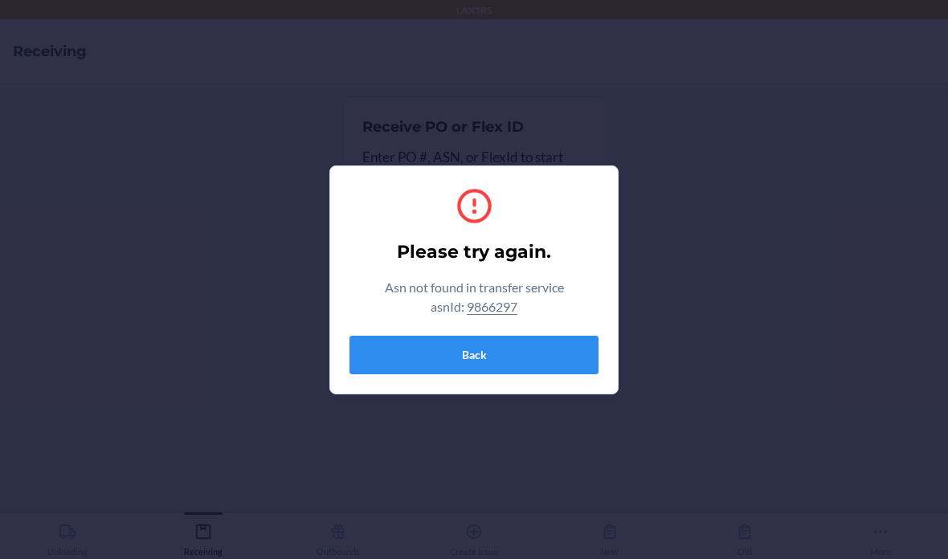
click at [538, 349] on button "Back" at bounding box center [474, 355] width 249 height 39
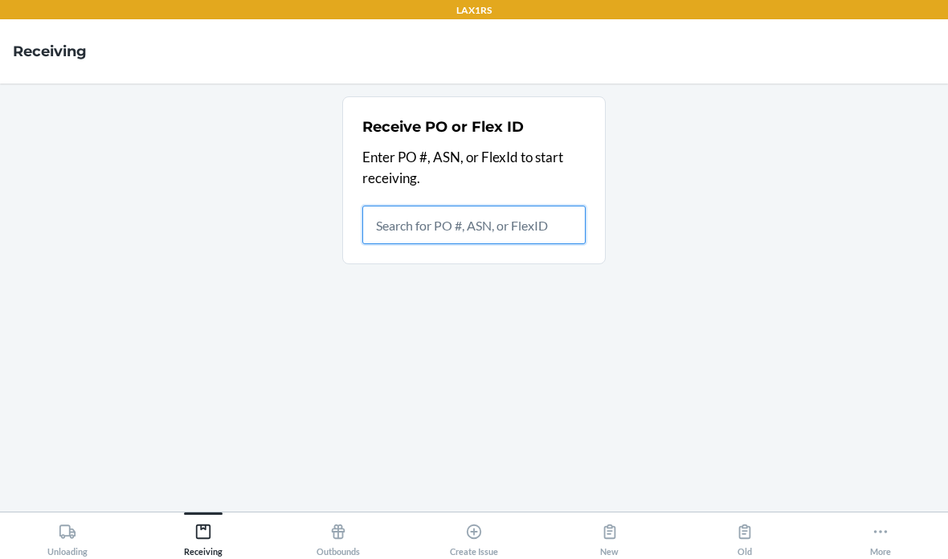
click at [454, 206] on input "text" at bounding box center [473, 225] width 223 height 39
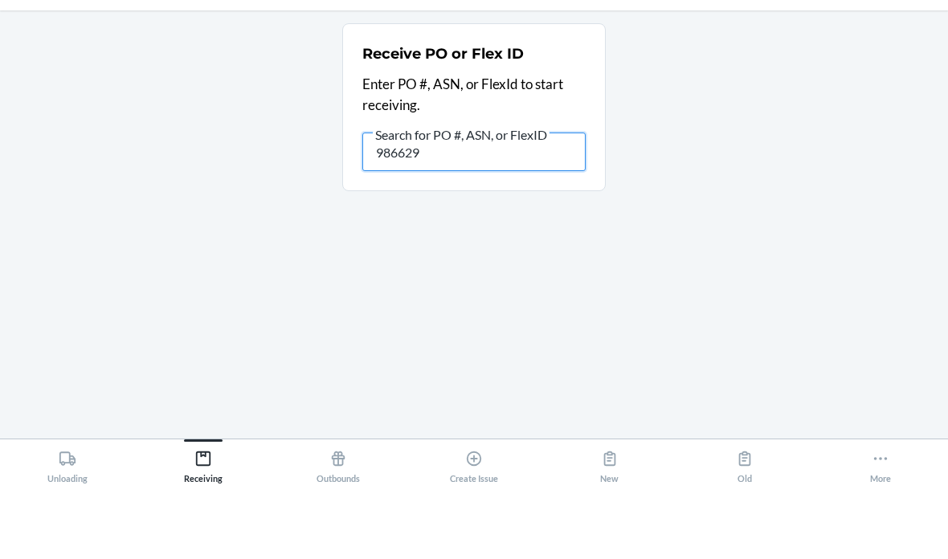
type input "9866297"
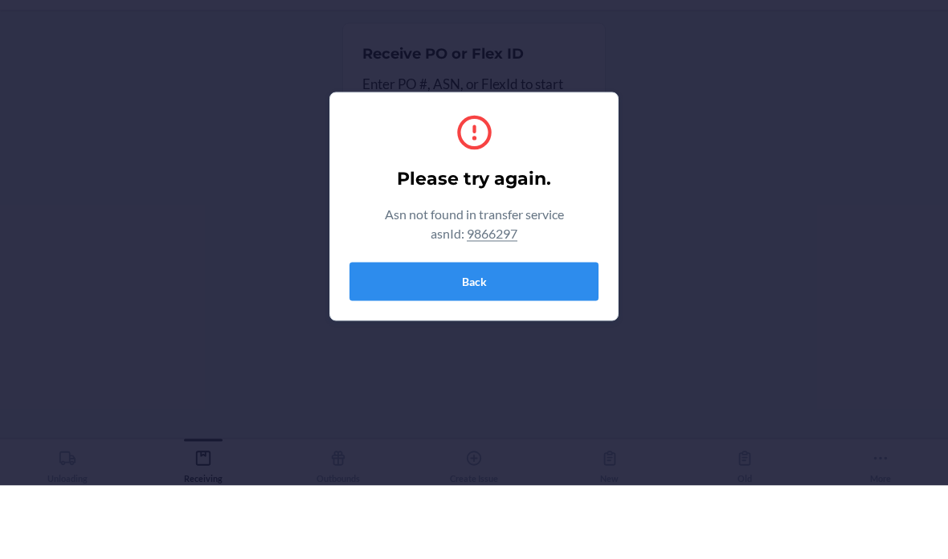
click at [696, 126] on div "Please try again. Asn not found in transfer service asnId: 9866297 Back" at bounding box center [474, 279] width 948 height 559
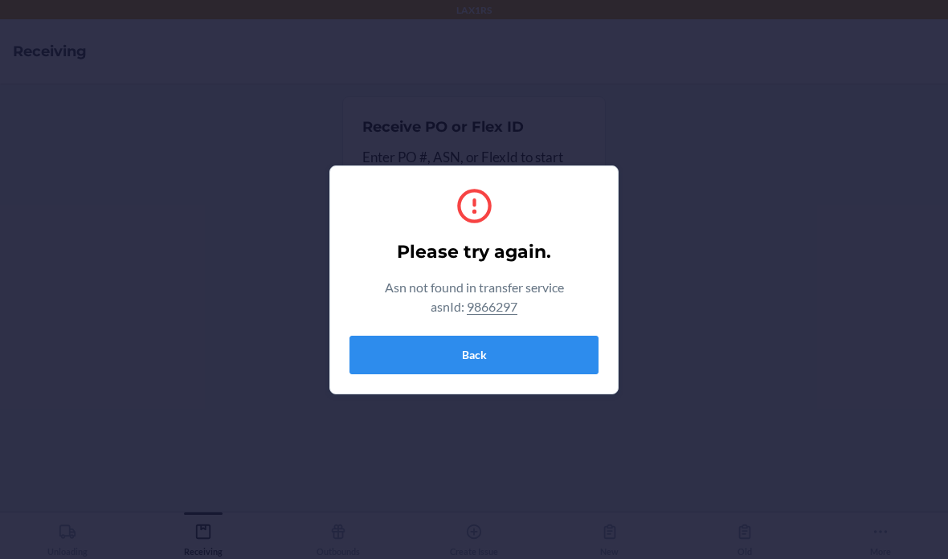
click at [553, 364] on button "Back" at bounding box center [474, 355] width 249 height 39
